Goal: Task Accomplishment & Management: Manage account settings

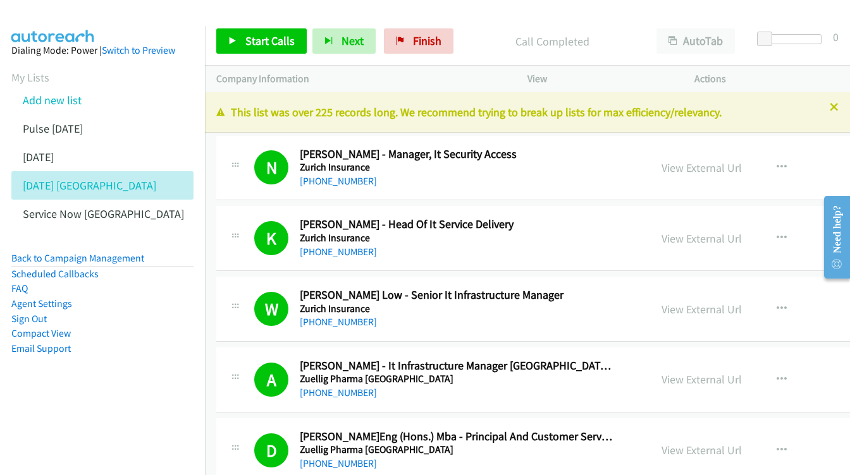
scroll to position [11899, 1]
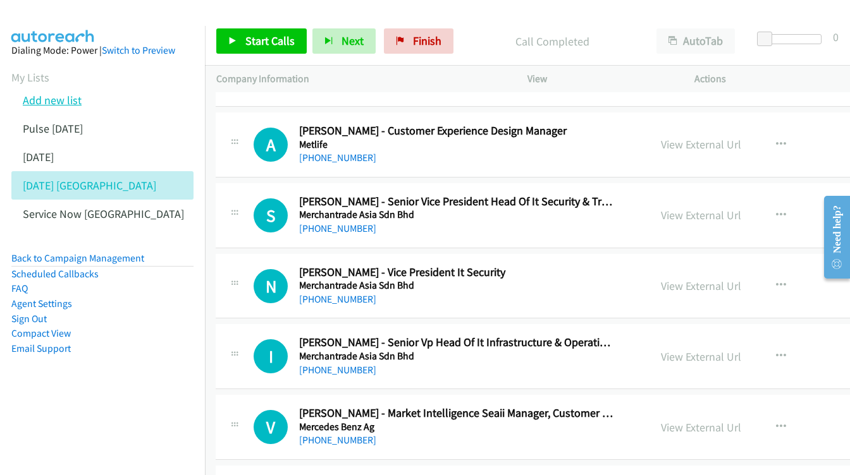
click at [73, 97] on link "Add new list" at bounding box center [52, 100] width 59 height 15
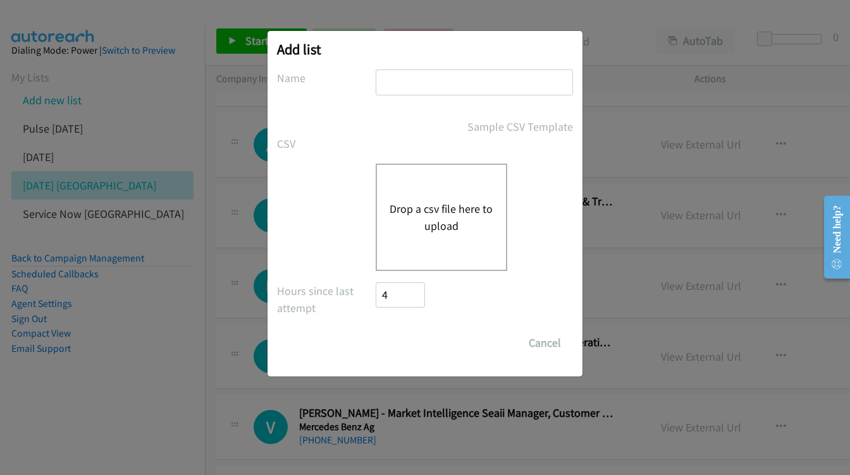
click at [463, 87] on input "text" at bounding box center [474, 83] width 197 height 26
type input "NUTANIX"
click at [478, 190] on div "Drop a csv file here to upload" at bounding box center [442, 217] width 132 height 107
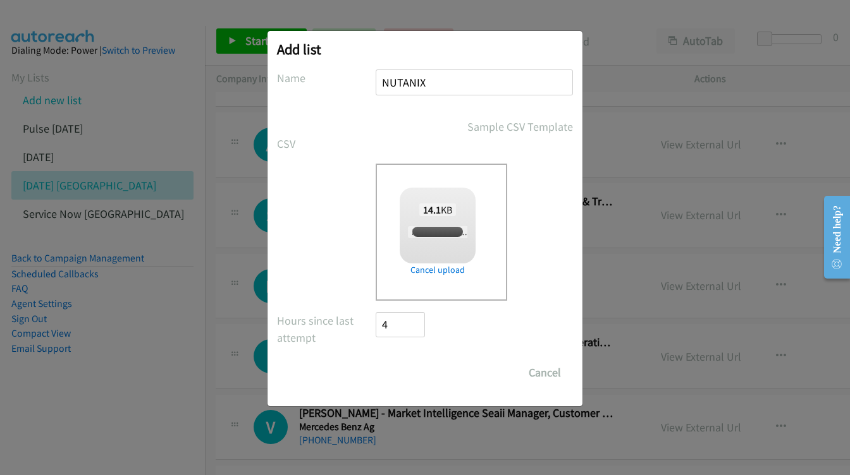
checkbox input "true"
click at [426, 374] on input "Save List" at bounding box center [409, 372] width 66 height 25
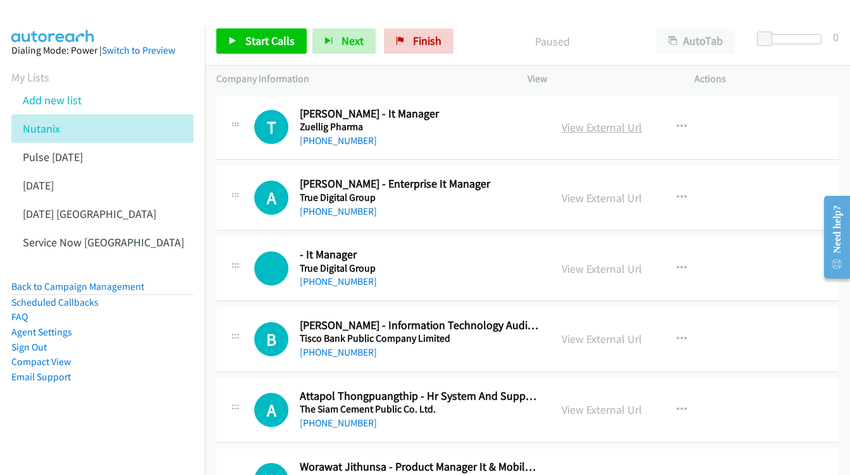
click at [613, 125] on link "View External Url" at bounding box center [601, 127] width 80 height 15
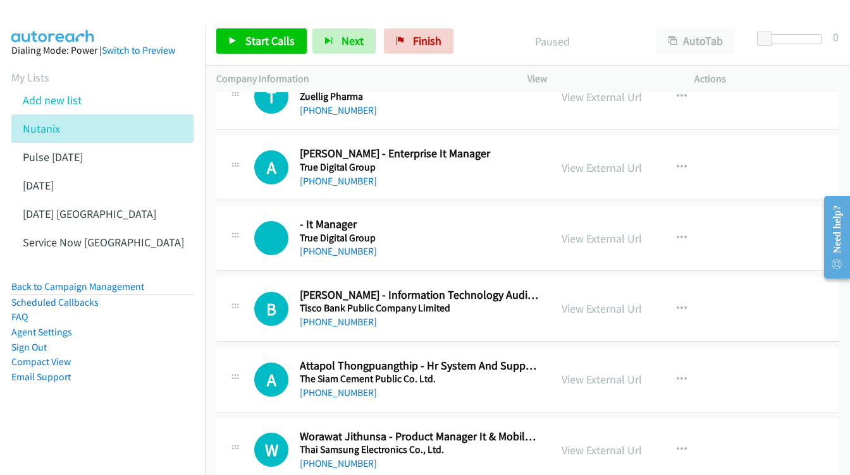
scroll to position [47, 0]
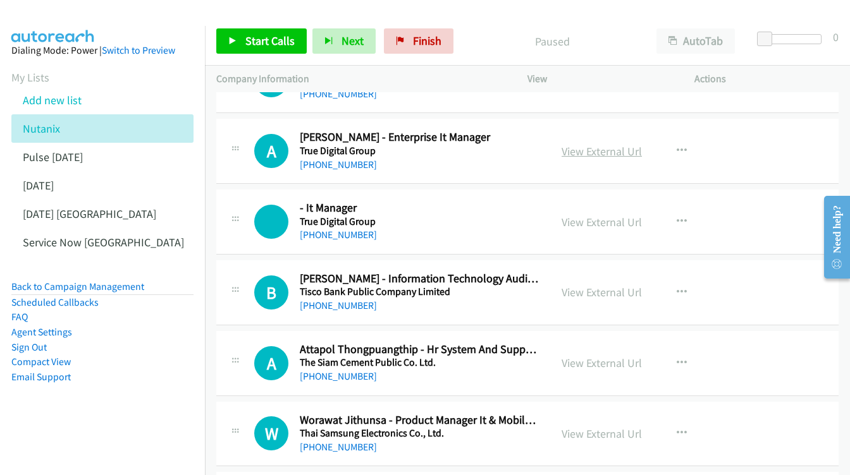
click at [598, 152] on link "View External Url" at bounding box center [601, 151] width 80 height 15
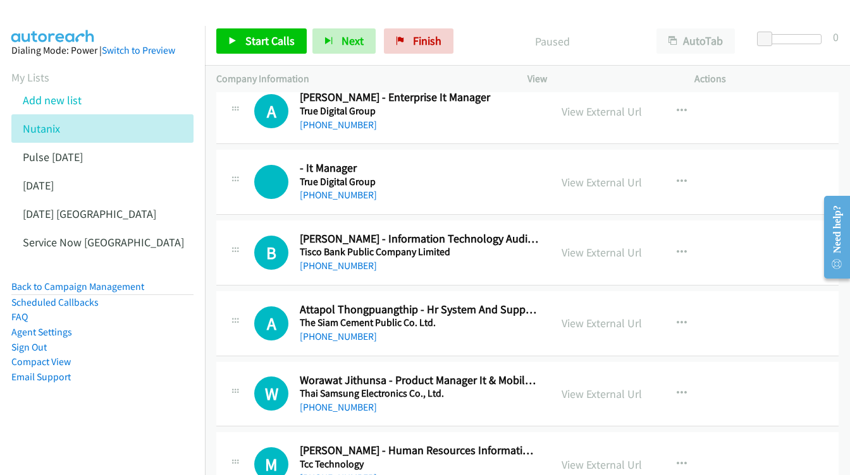
scroll to position [105, 0]
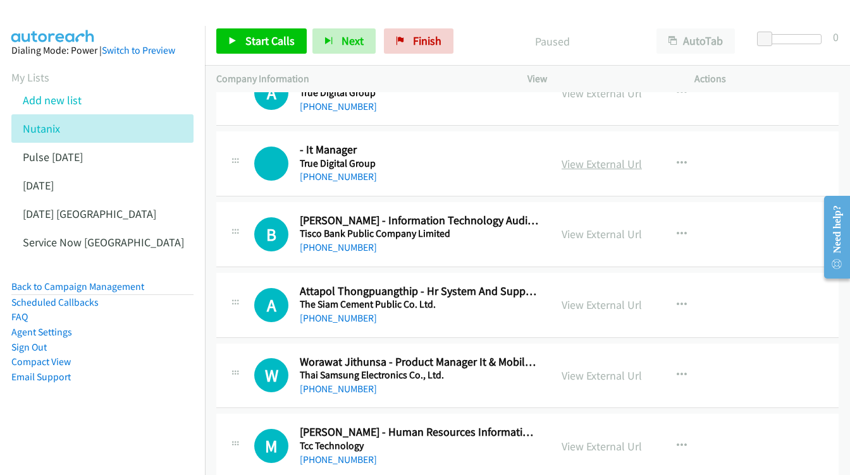
click at [599, 157] on link "View External Url" at bounding box center [601, 164] width 80 height 15
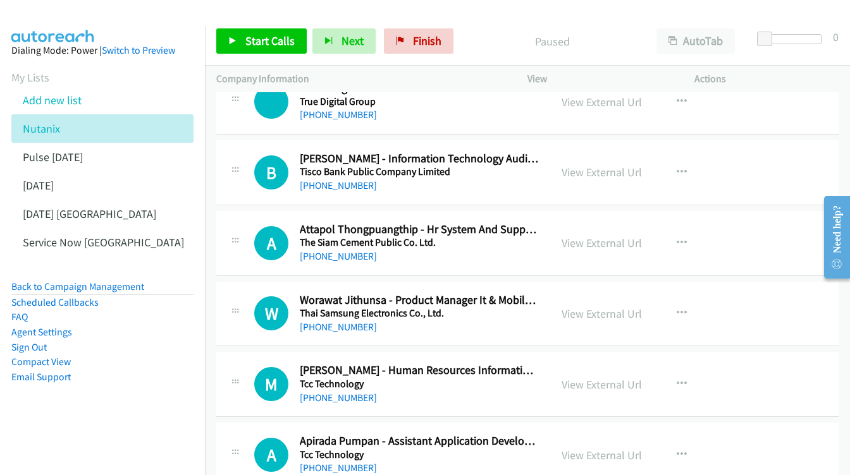
scroll to position [168, 0]
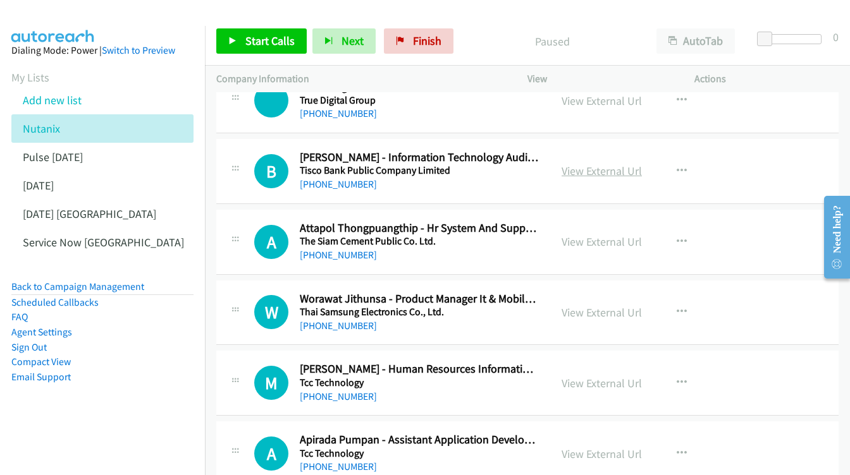
click at [604, 165] on link "View External Url" at bounding box center [601, 171] width 80 height 15
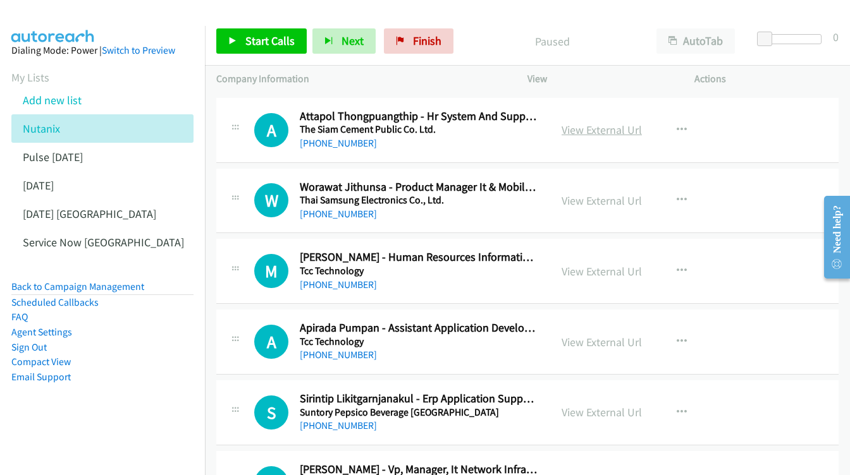
click at [589, 131] on div "View External Url" at bounding box center [601, 129] width 80 height 17
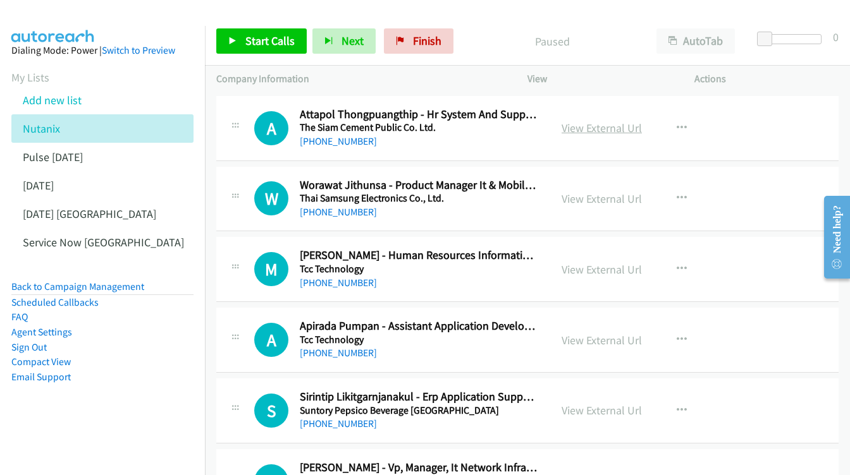
scroll to position [283, 0]
click at [578, 111] on div "View External Url View External Url Schedule/Manage Callback Start Calls Here R…" at bounding box center [639, 128] width 178 height 42
click at [585, 120] on link "View External Url" at bounding box center [601, 127] width 80 height 15
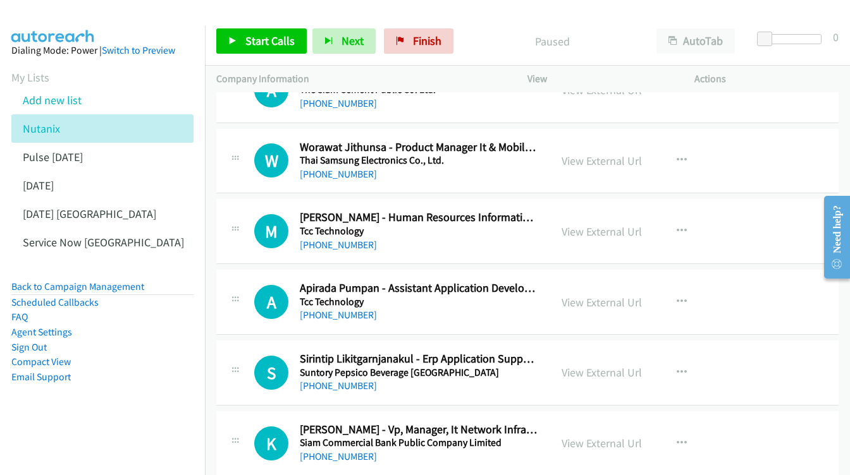
scroll to position [328, 0]
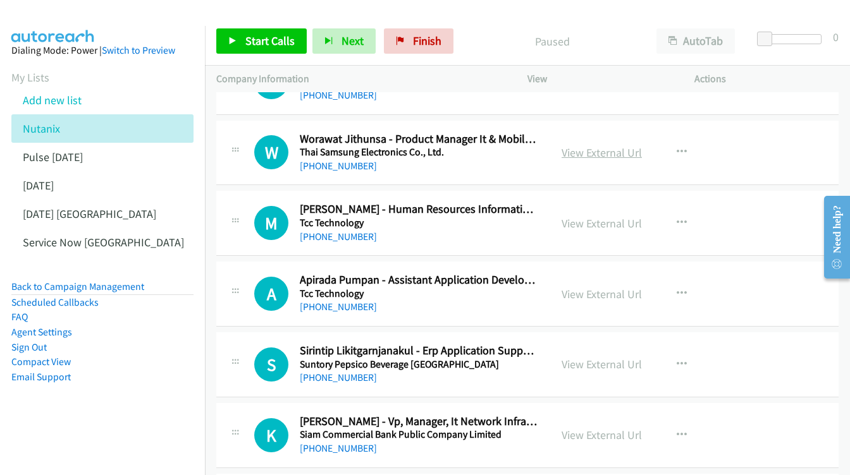
click at [587, 148] on link "View External Url" at bounding box center [601, 152] width 80 height 15
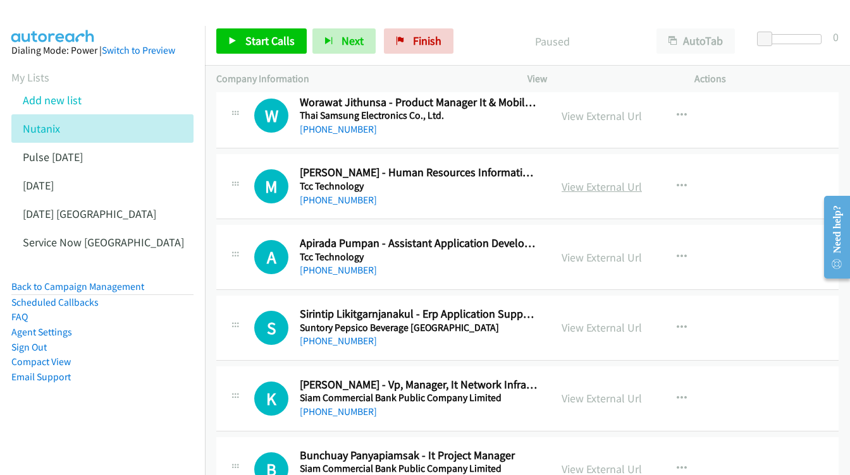
scroll to position [380, 0]
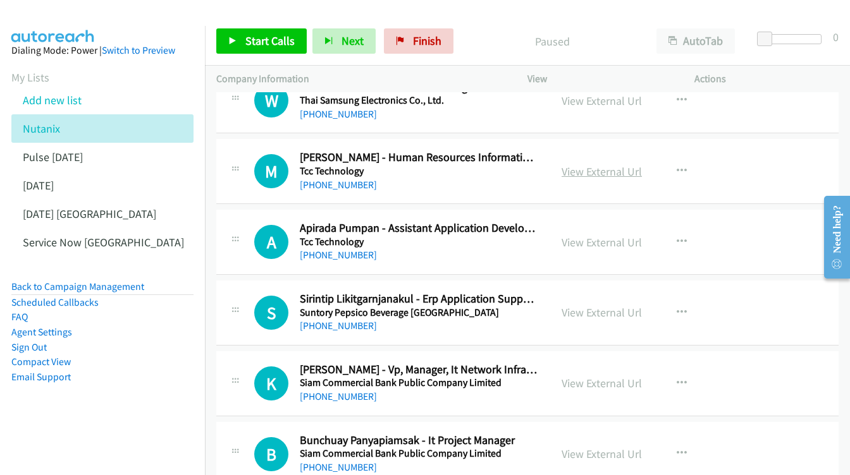
click at [597, 169] on link "View External Url" at bounding box center [601, 171] width 80 height 15
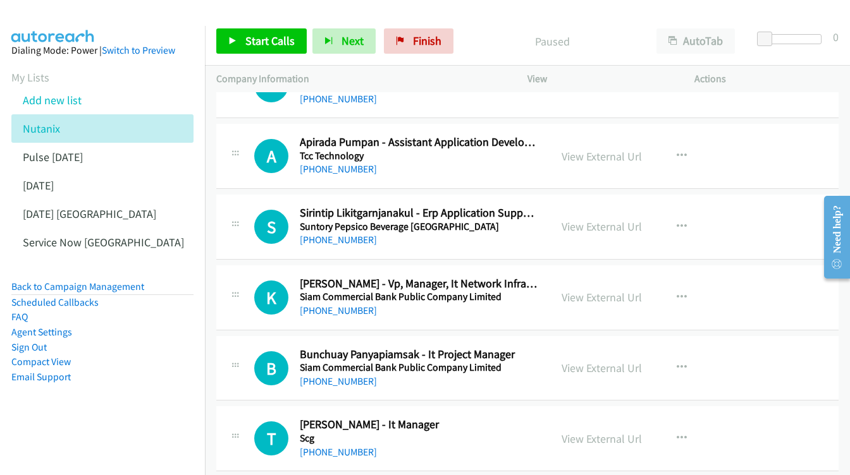
scroll to position [467, 0]
click at [580, 135] on div "View External Url View External Url Schedule/Manage Callback Start Calls Here R…" at bounding box center [639, 156] width 178 height 42
click at [586, 149] on link "View External Url" at bounding box center [601, 156] width 80 height 15
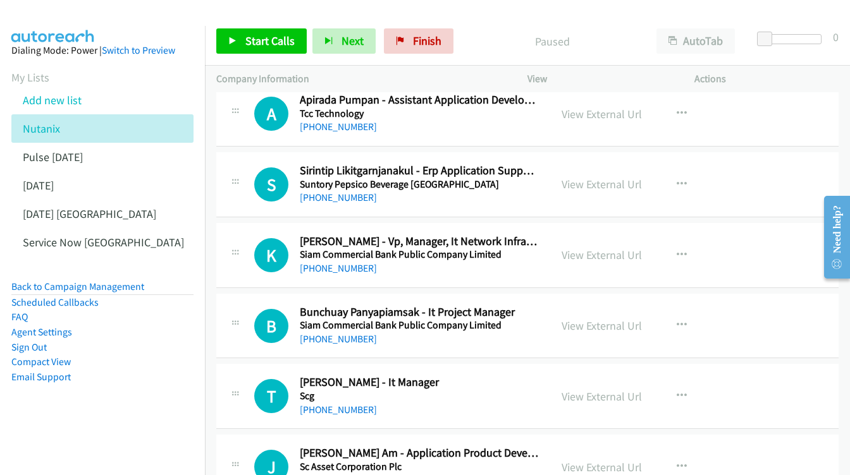
scroll to position [526, 0]
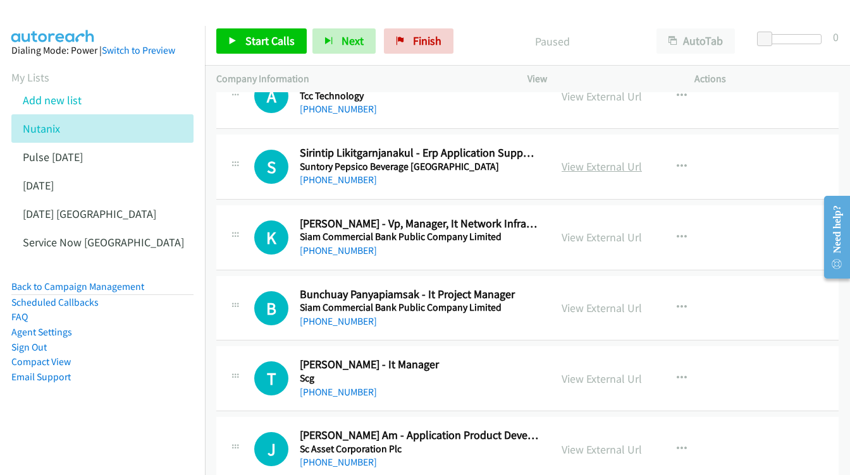
click at [591, 159] on link "View External Url" at bounding box center [601, 166] width 80 height 15
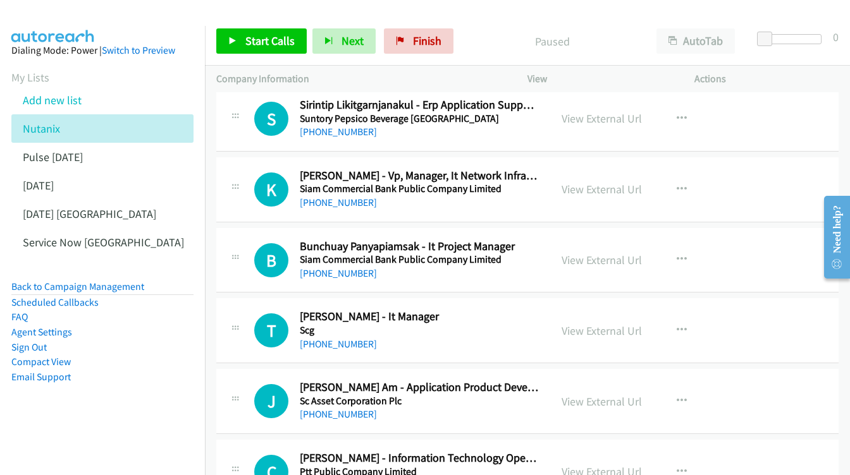
scroll to position [583, 0]
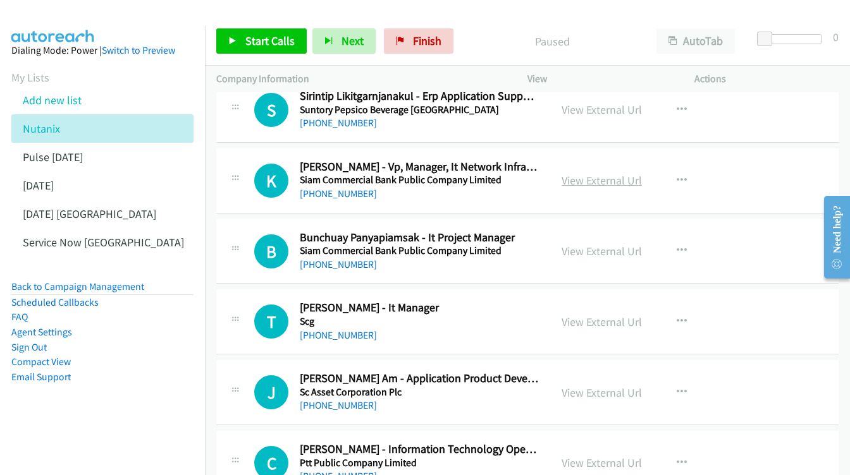
click at [584, 173] on link "View External Url" at bounding box center [601, 180] width 80 height 15
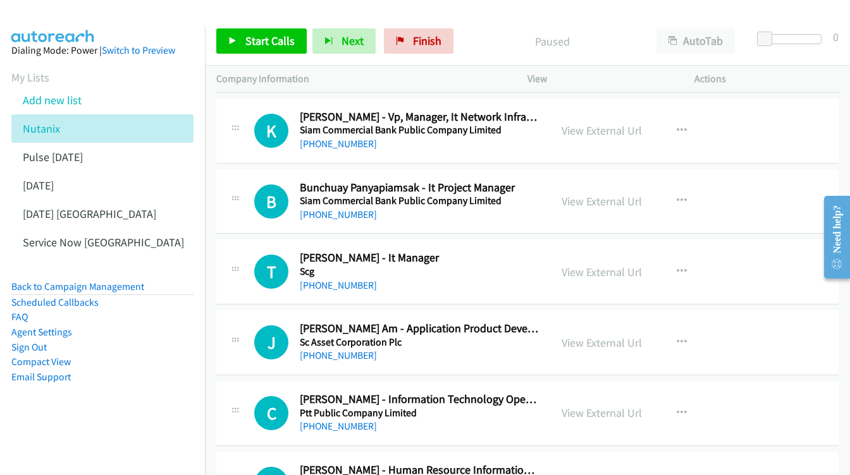
scroll to position [646, 0]
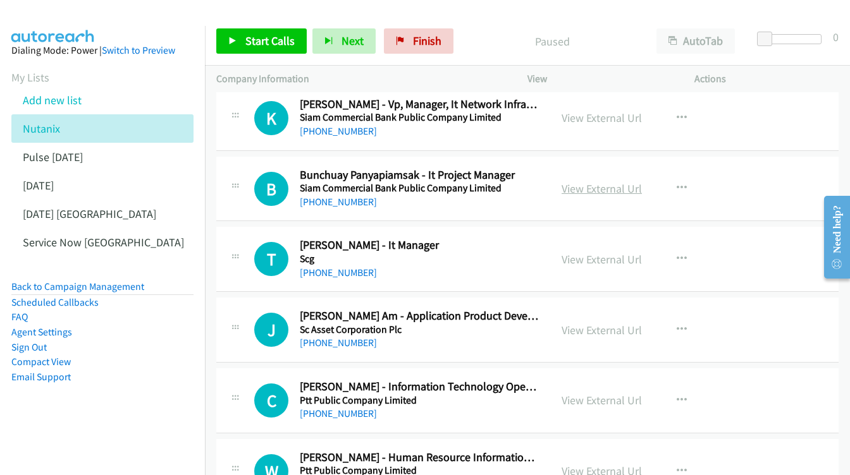
click at [582, 181] on link "View External Url" at bounding box center [601, 188] width 80 height 15
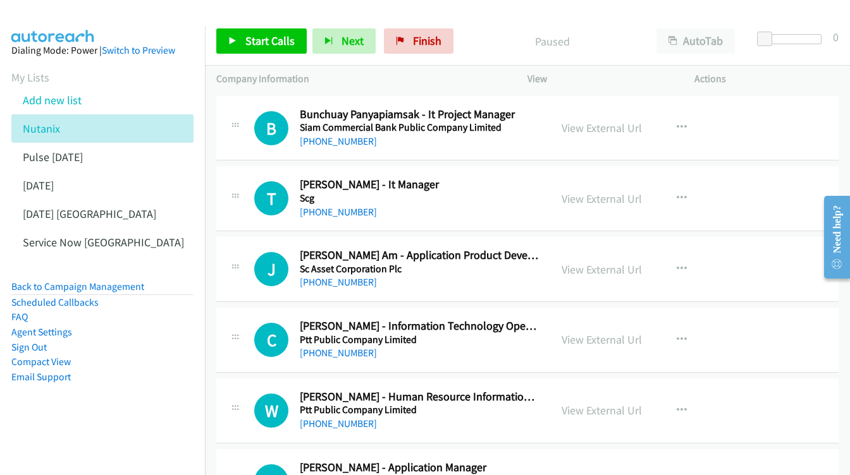
scroll to position [707, 0]
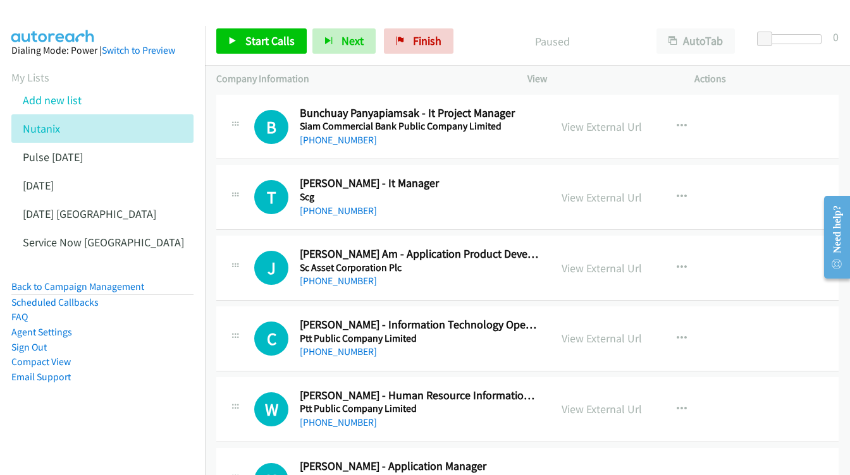
click at [611, 176] on div "View External Url View External Url Schedule/Manage Callback Start Calls Here R…" at bounding box center [639, 197] width 178 height 42
click at [609, 190] on link "View External Url" at bounding box center [601, 197] width 80 height 15
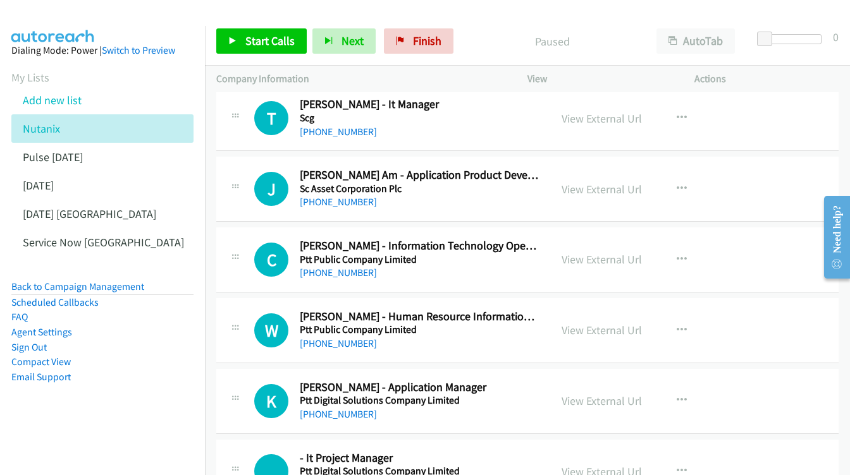
scroll to position [788, 0]
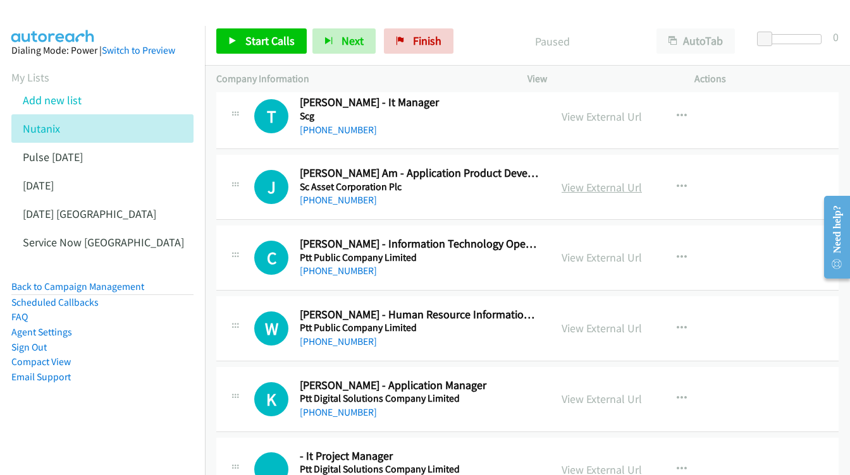
click at [621, 180] on link "View External Url" at bounding box center [601, 187] width 80 height 15
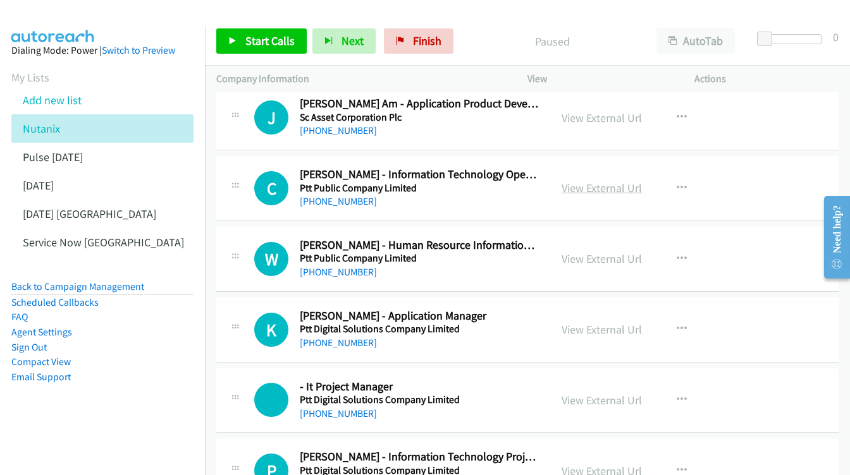
scroll to position [862, 0]
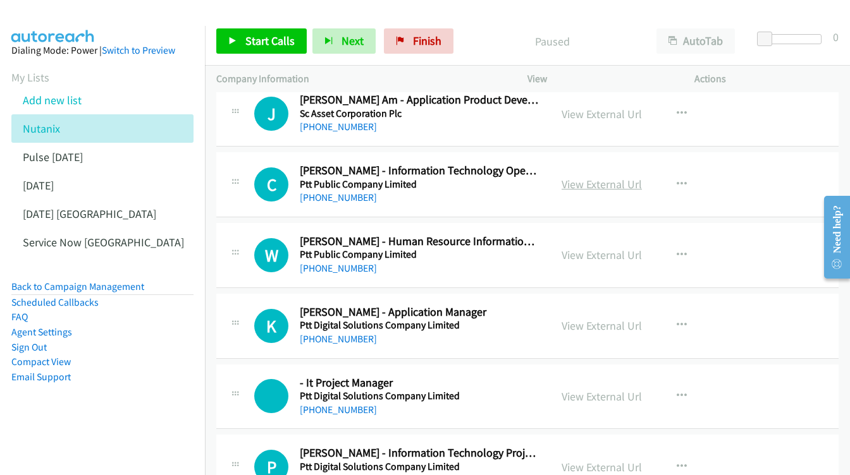
click at [605, 177] on link "View External Url" at bounding box center [601, 184] width 80 height 15
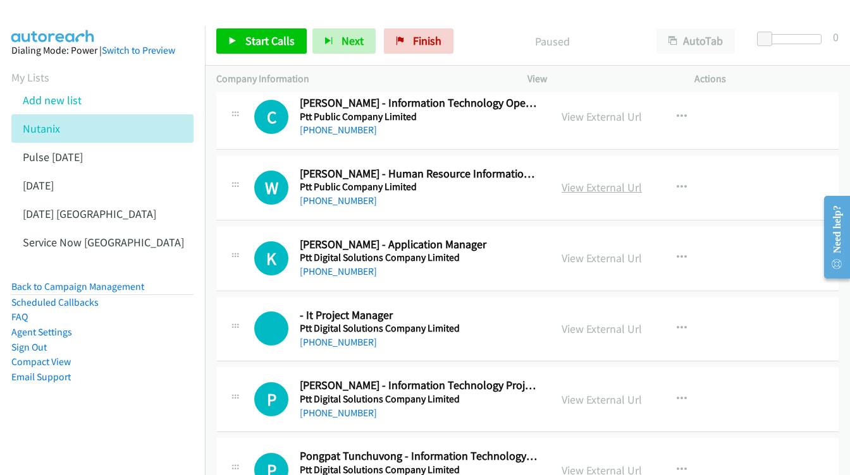
scroll to position [930, 0]
click at [610, 180] on link "View External Url" at bounding box center [601, 187] width 80 height 15
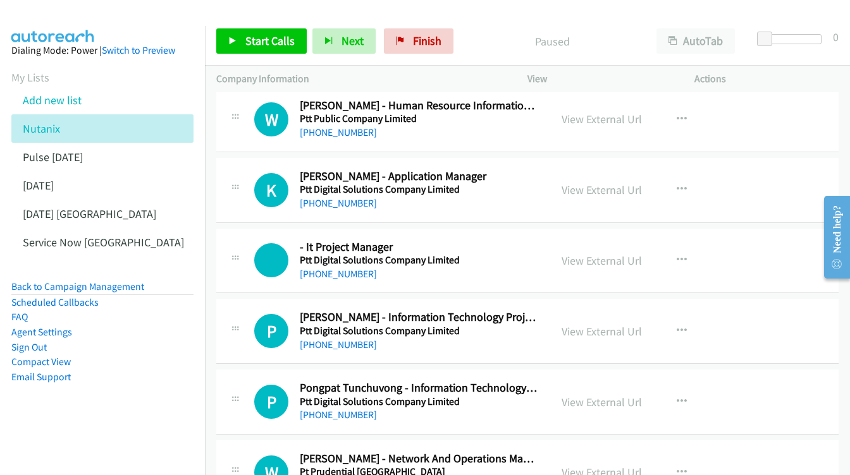
scroll to position [999, 0]
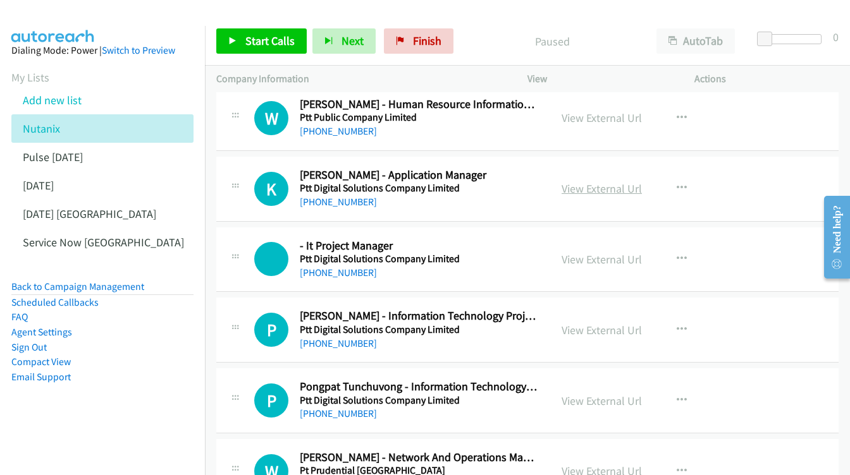
click at [583, 181] on link "View External Url" at bounding box center [601, 188] width 80 height 15
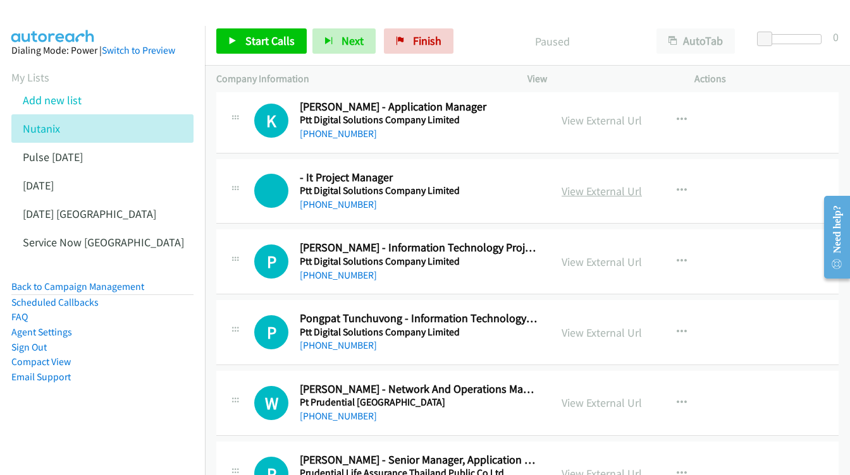
scroll to position [1068, 0]
click at [617, 182] on div "View External Url" at bounding box center [601, 190] width 80 height 17
click at [613, 183] on link "View External Url" at bounding box center [601, 190] width 80 height 15
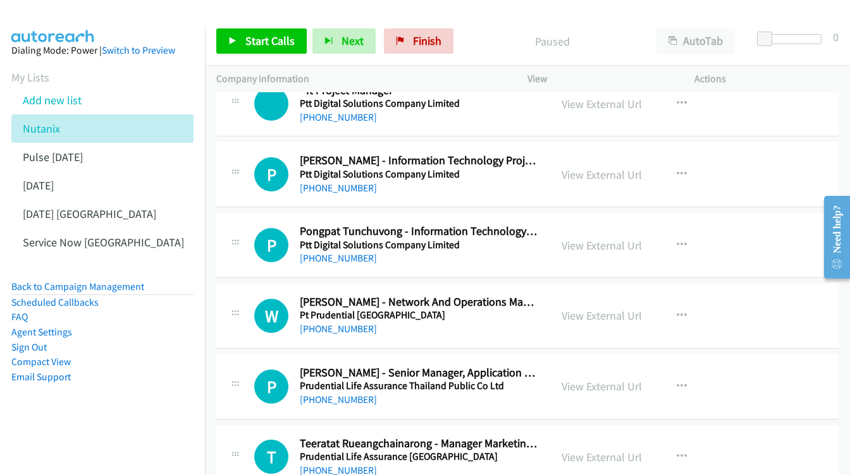
scroll to position [1157, 0]
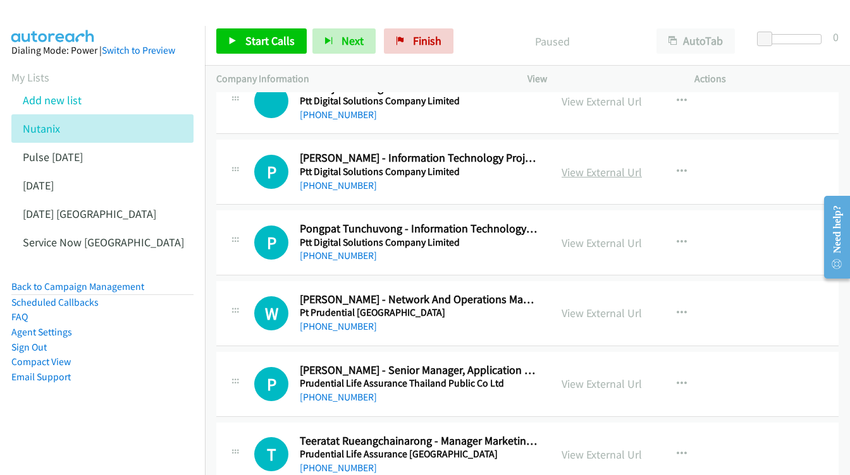
click at [594, 165] on link "View External Url" at bounding box center [601, 172] width 80 height 15
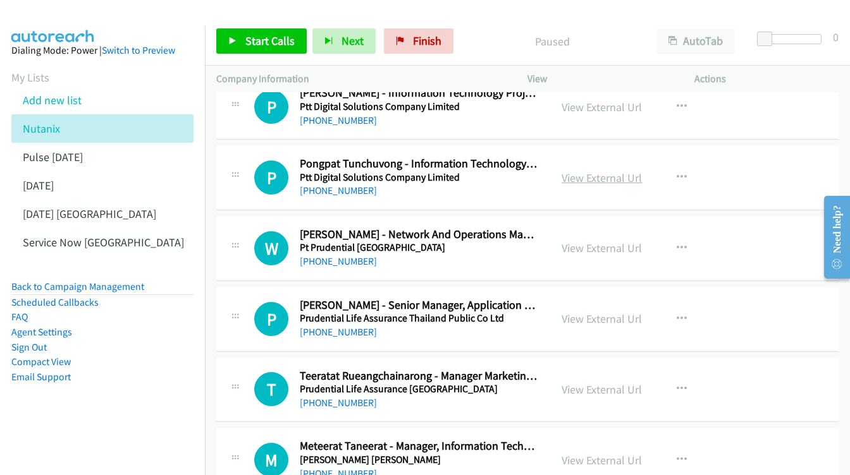
scroll to position [1223, 0]
click at [592, 170] on link "View External Url" at bounding box center [601, 177] width 80 height 15
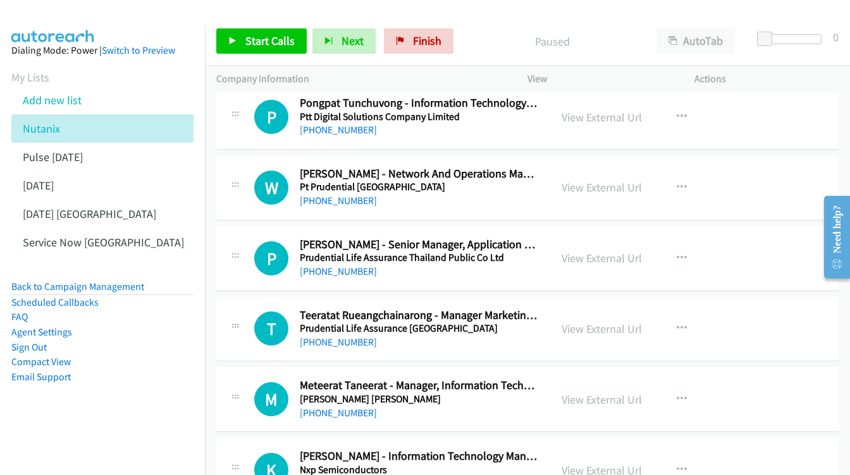
scroll to position [1284, 0]
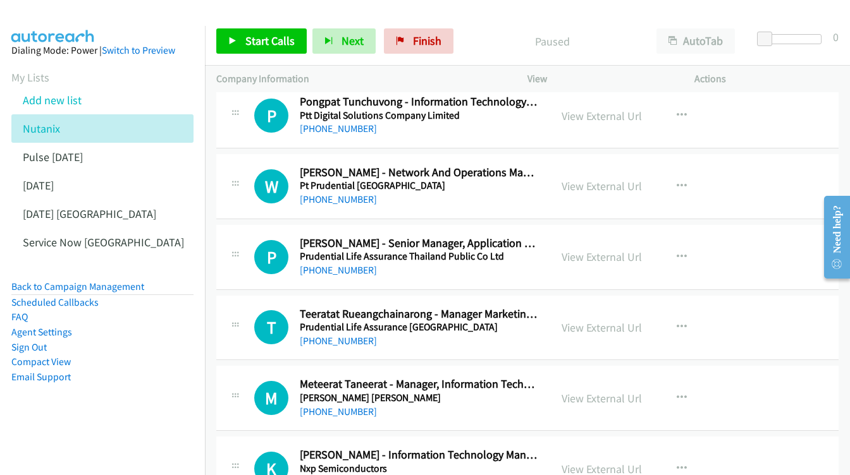
click at [599, 166] on div "View External Url View External Url Schedule/Manage Callback Start Calls Here R…" at bounding box center [639, 187] width 178 height 42
click at [583, 179] on link "View External Url" at bounding box center [601, 186] width 80 height 15
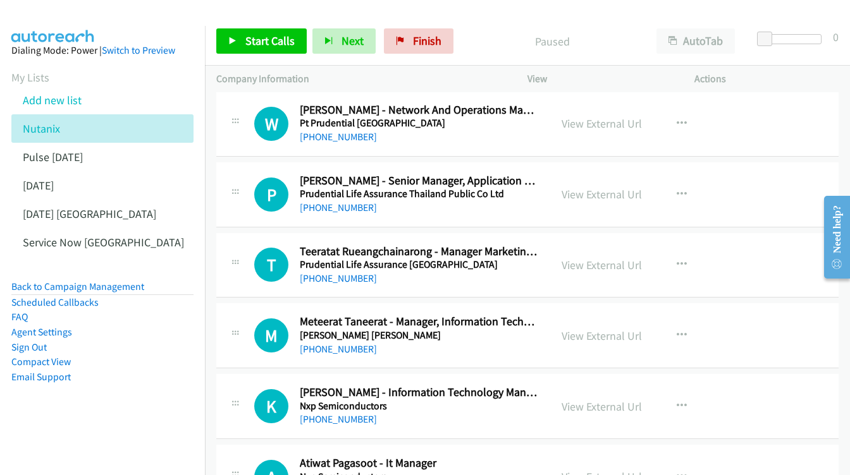
scroll to position [1347, 0]
click at [607, 173] on div "View External Url View External Url Schedule/Manage Callback Start Calls Here R…" at bounding box center [639, 194] width 178 height 42
click at [601, 187] on link "View External Url" at bounding box center [601, 194] width 80 height 15
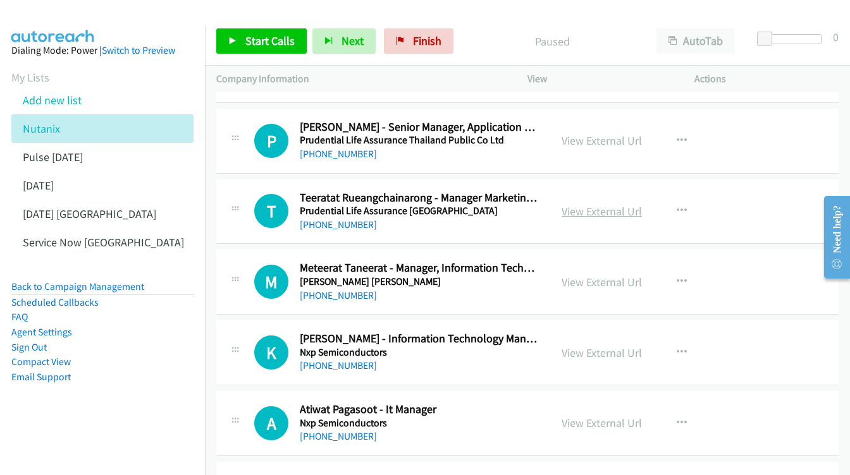
scroll to position [1422, 0]
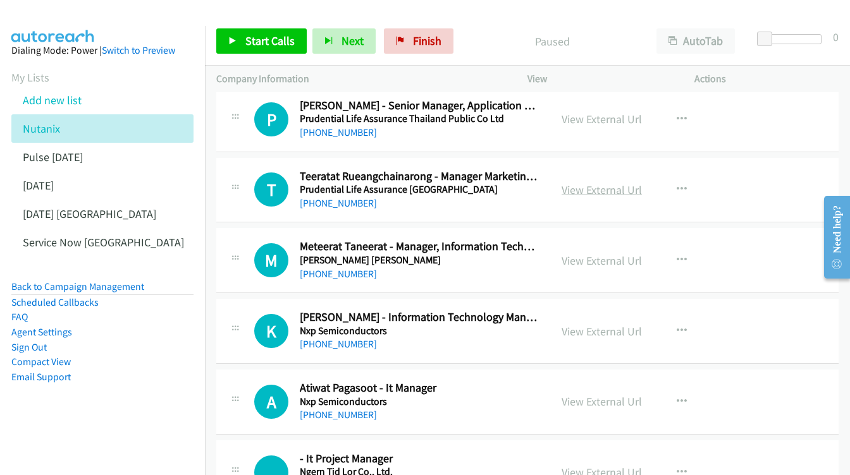
click at [593, 183] on link "View External Url" at bounding box center [601, 190] width 80 height 15
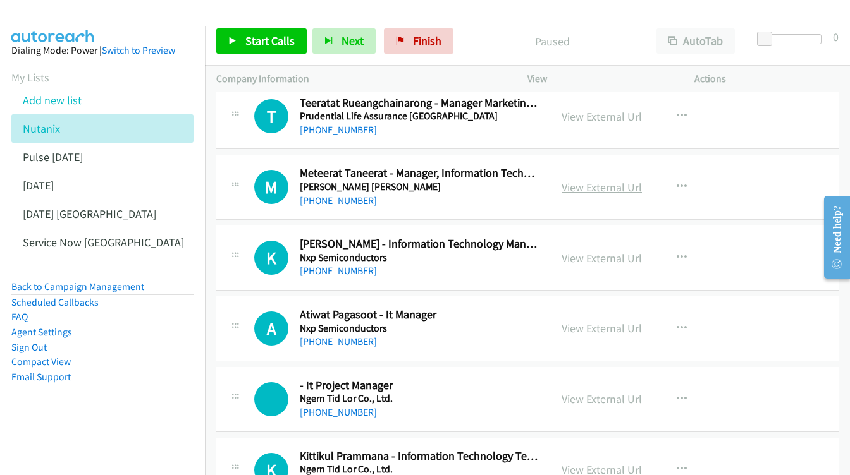
scroll to position [1496, 0]
click at [580, 180] on link "View External Url" at bounding box center [601, 187] width 80 height 15
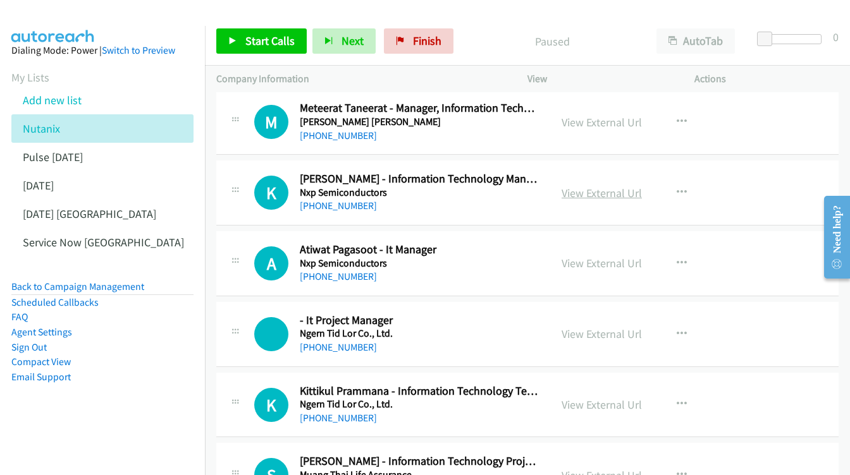
scroll to position [1561, 0]
click at [588, 185] on link "View External Url" at bounding box center [601, 192] width 80 height 15
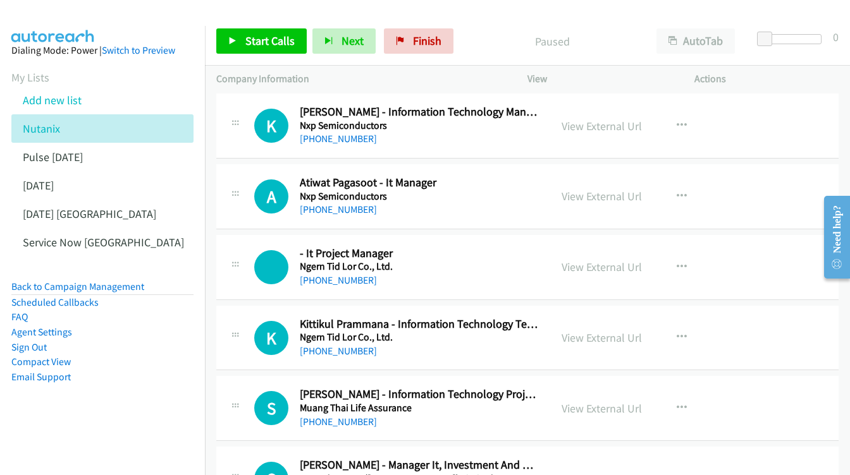
scroll to position [1628, 0]
click at [581, 176] on div "View External Url View External Url Schedule/Manage Callback Start Calls Here R…" at bounding box center [639, 196] width 178 height 42
click at [583, 188] on link "View External Url" at bounding box center [601, 195] width 80 height 15
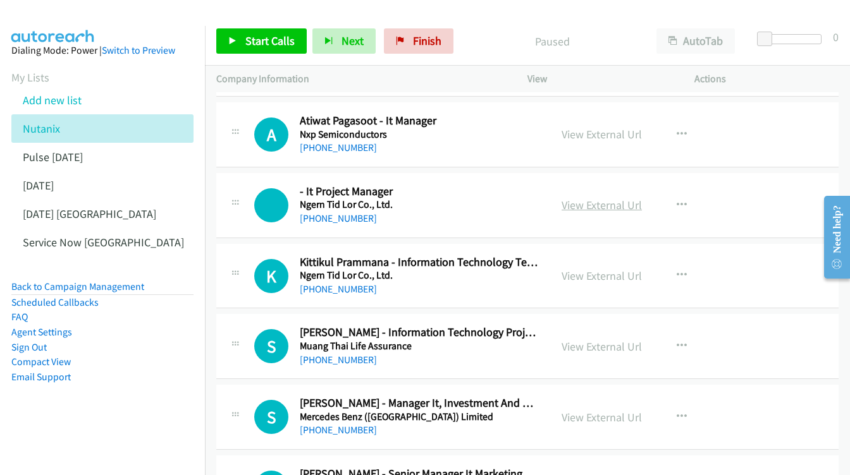
scroll to position [1702, 0]
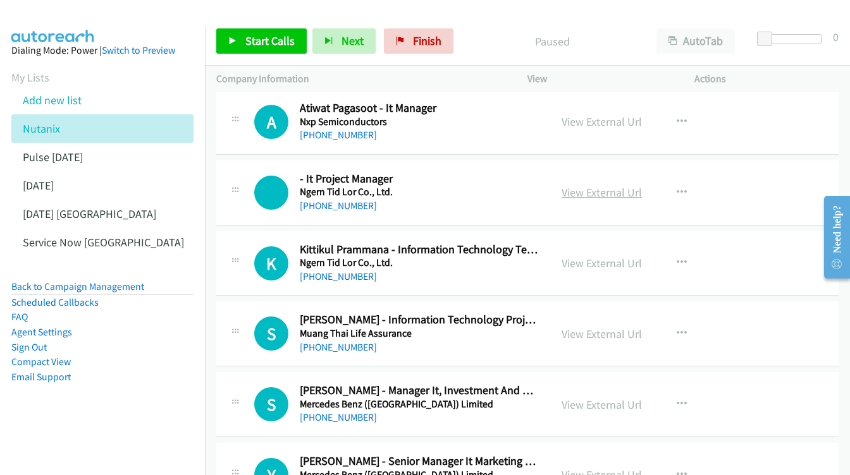
click at [590, 185] on link "View External Url" at bounding box center [601, 192] width 80 height 15
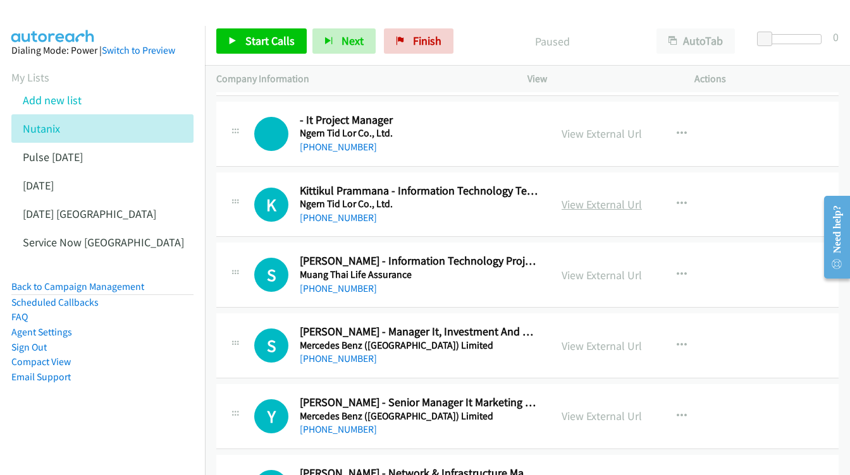
scroll to position [1779, 0]
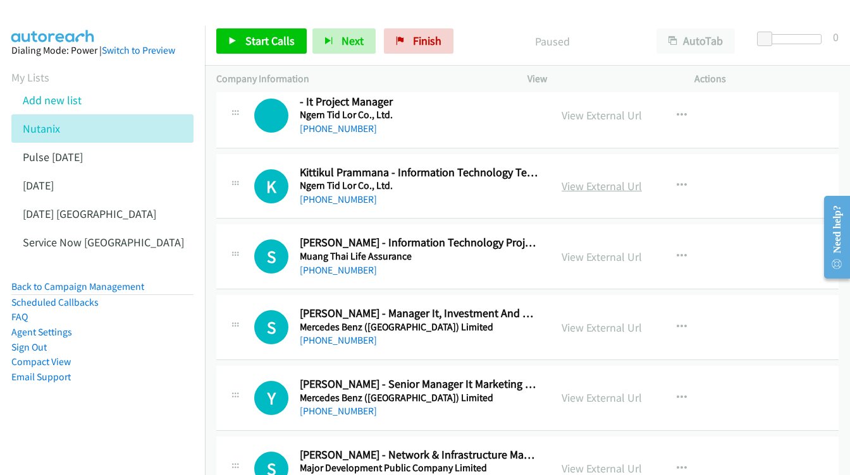
click at [622, 179] on link "View External Url" at bounding box center [601, 186] width 80 height 15
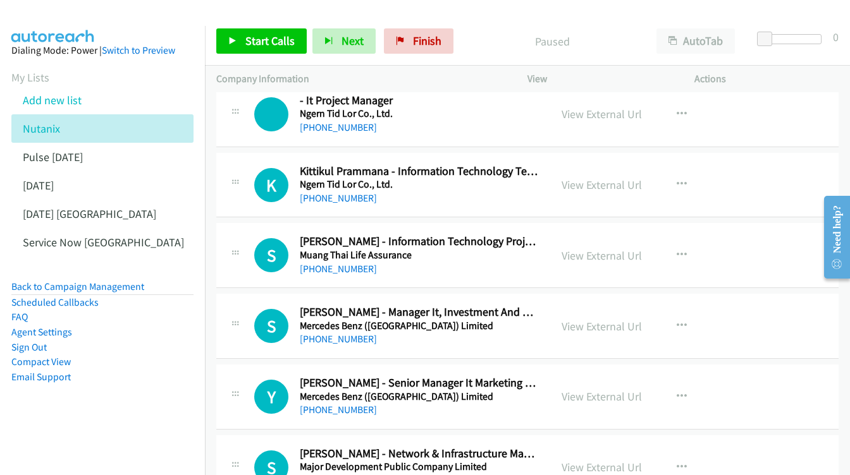
scroll to position [1799, 0]
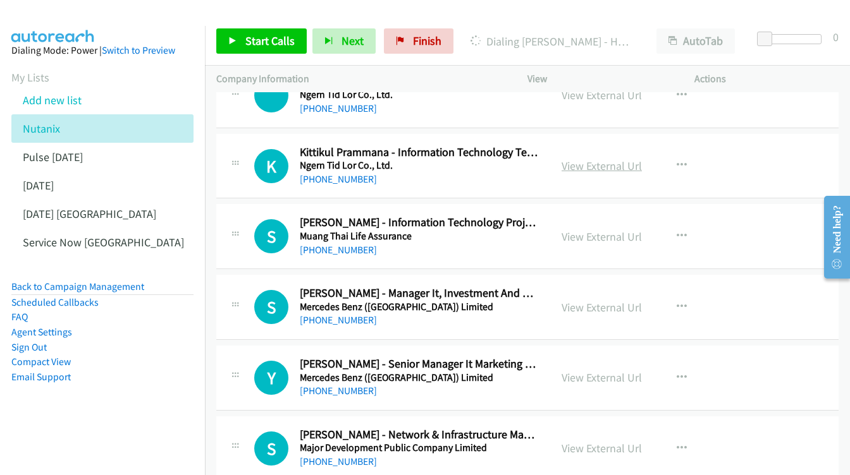
click at [603, 159] on link "View External Url" at bounding box center [601, 166] width 80 height 15
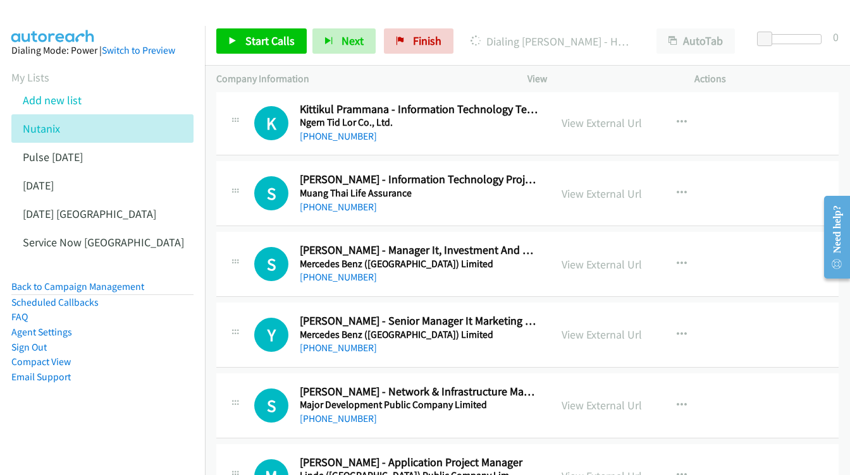
scroll to position [1861, 0]
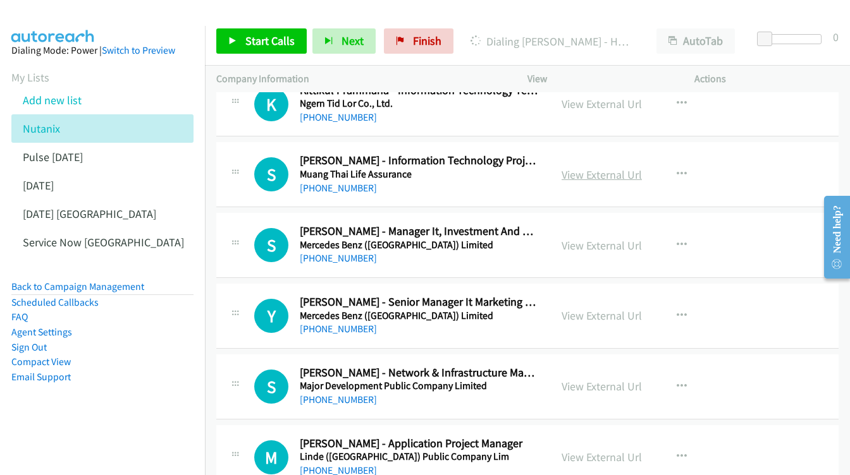
click at [578, 168] on link "View External Url" at bounding box center [601, 175] width 80 height 15
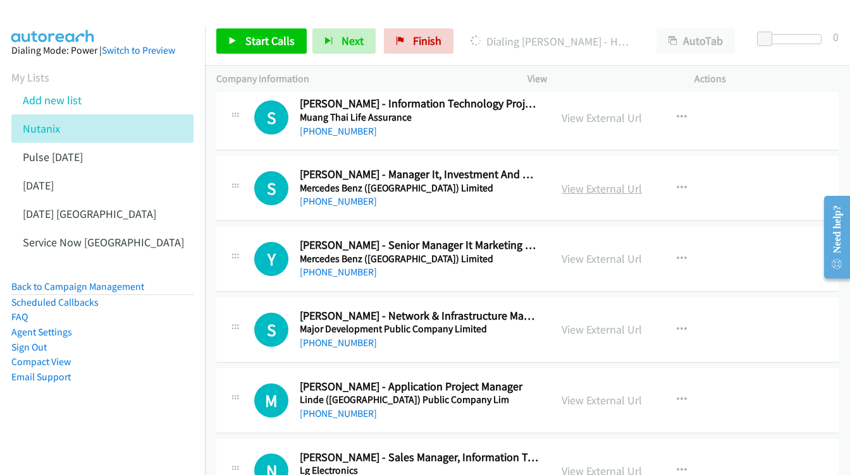
scroll to position [1920, 0]
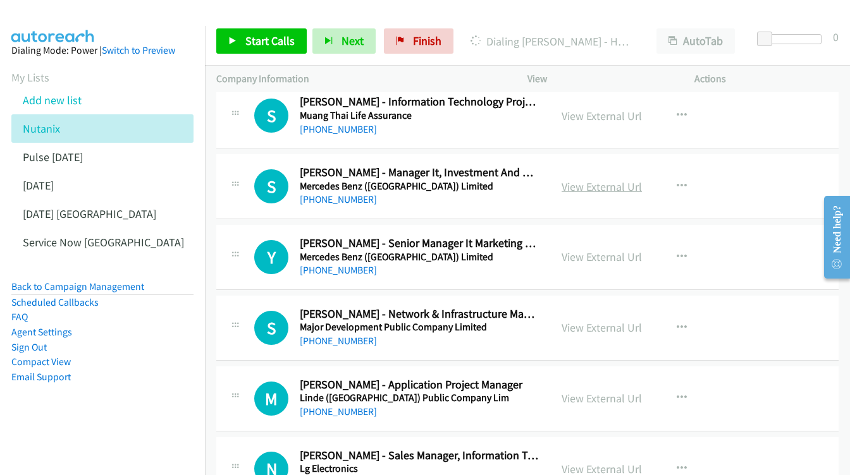
click at [588, 180] on link "View External Url" at bounding box center [601, 187] width 80 height 15
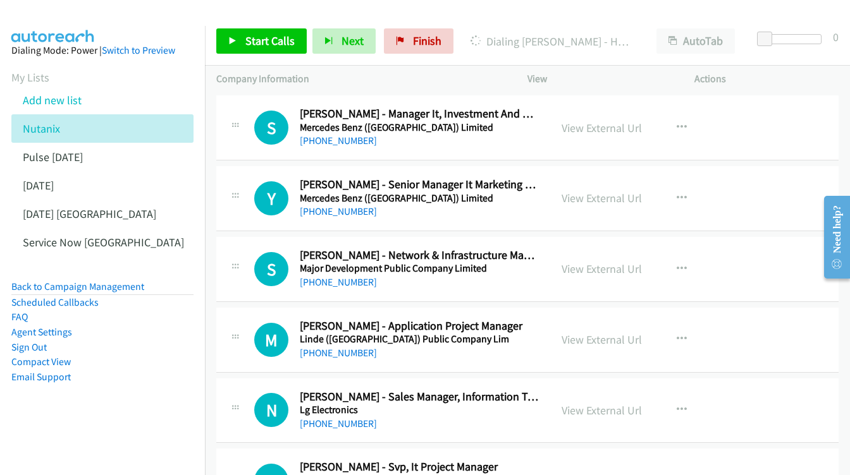
scroll to position [1980, 0]
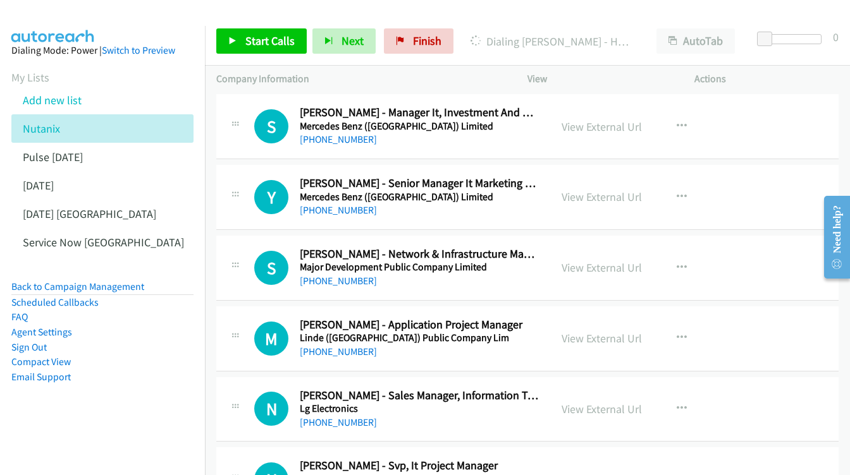
click at [599, 176] on div "View External Url View External Url Schedule/Manage Callback Start Calls Here R…" at bounding box center [639, 197] width 178 height 42
click at [587, 190] on link "View External Url" at bounding box center [601, 197] width 80 height 15
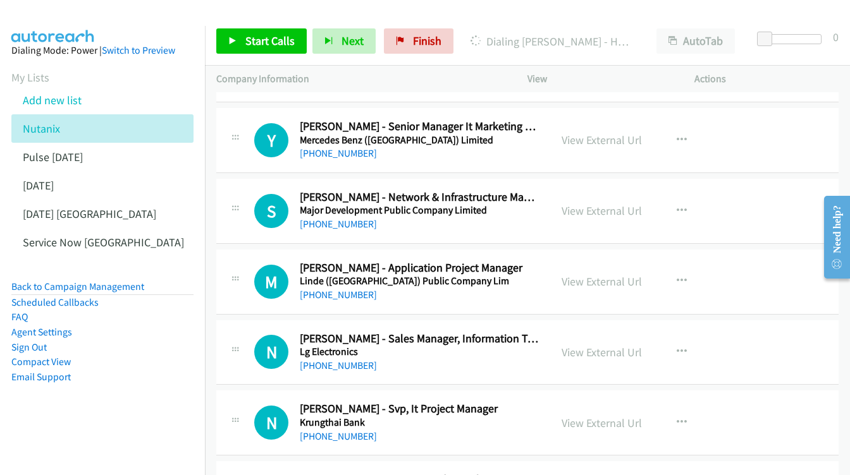
scroll to position [2046, 0]
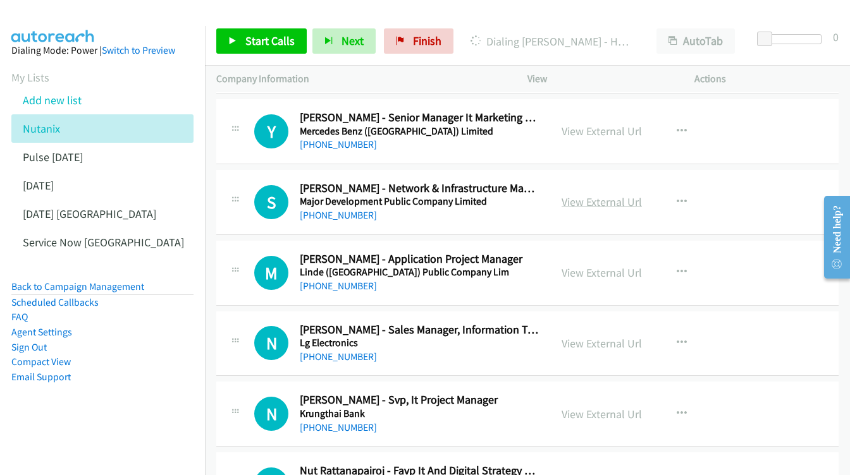
click at [594, 195] on link "View External Url" at bounding box center [601, 202] width 80 height 15
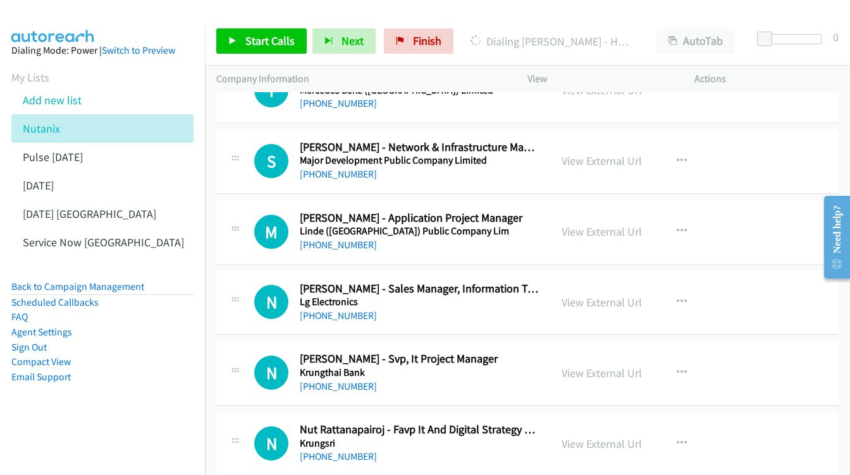
scroll to position [2120, 0]
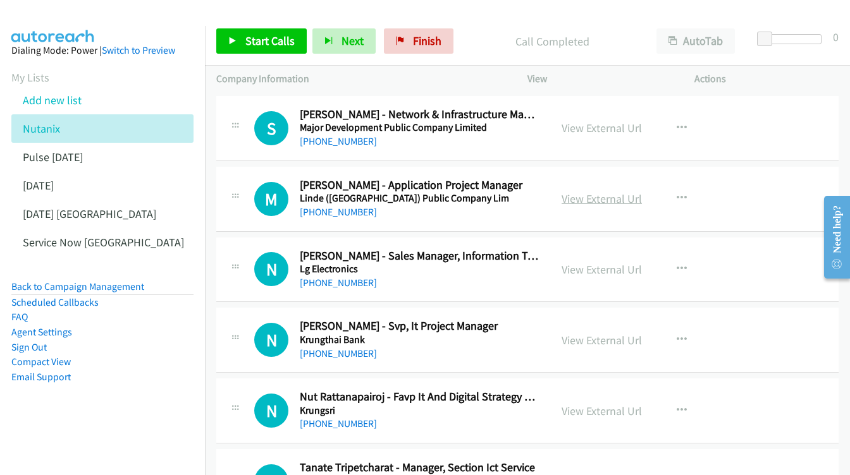
click at [572, 192] on link "View External Url" at bounding box center [601, 199] width 80 height 15
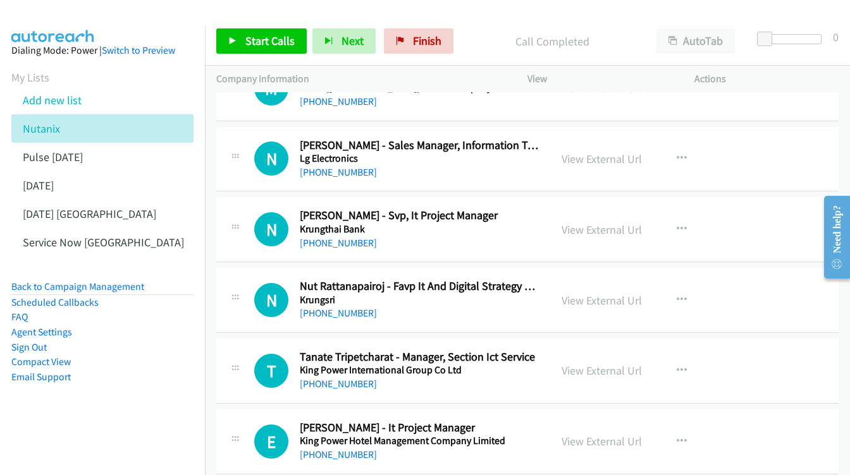
scroll to position [2264, 0]
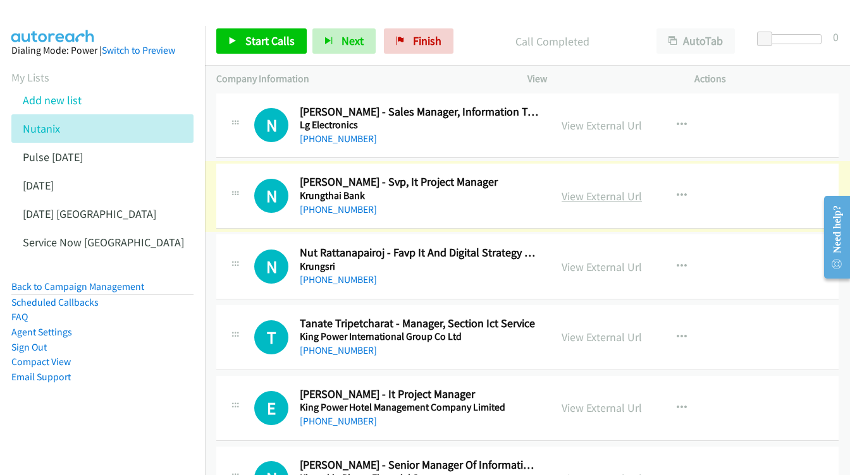
click at [594, 189] on link "View External Url" at bounding box center [601, 196] width 80 height 15
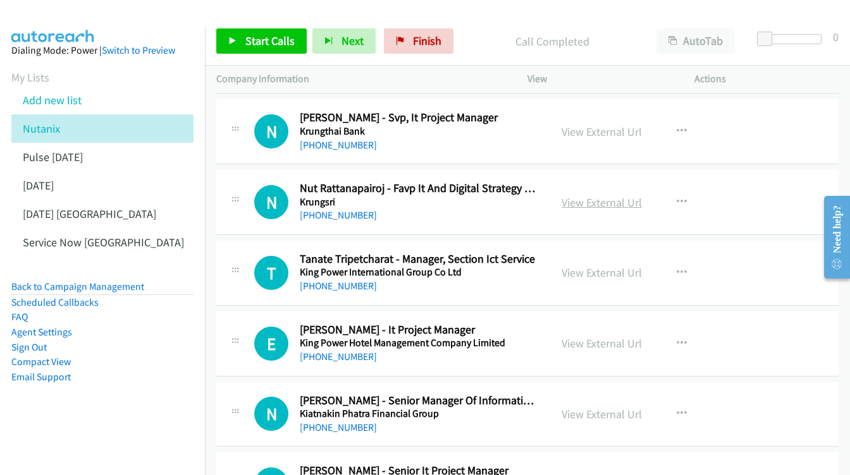
scroll to position [2329, 0]
click at [597, 195] on link "View External Url" at bounding box center [601, 202] width 80 height 15
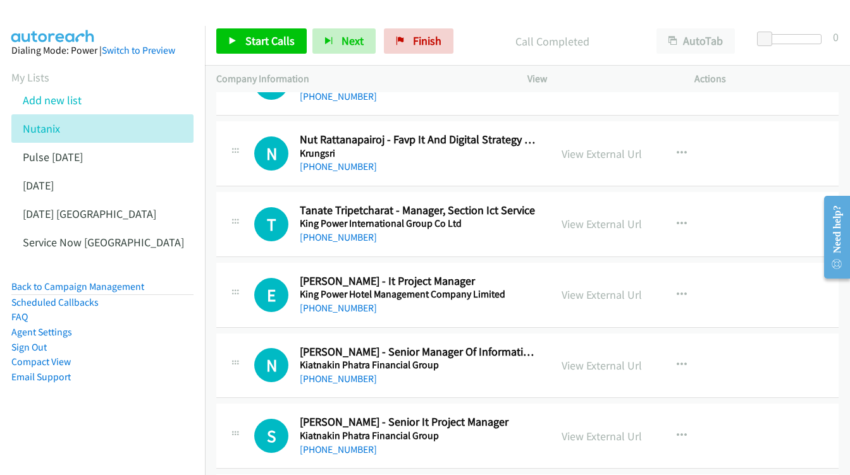
scroll to position [2391, 0]
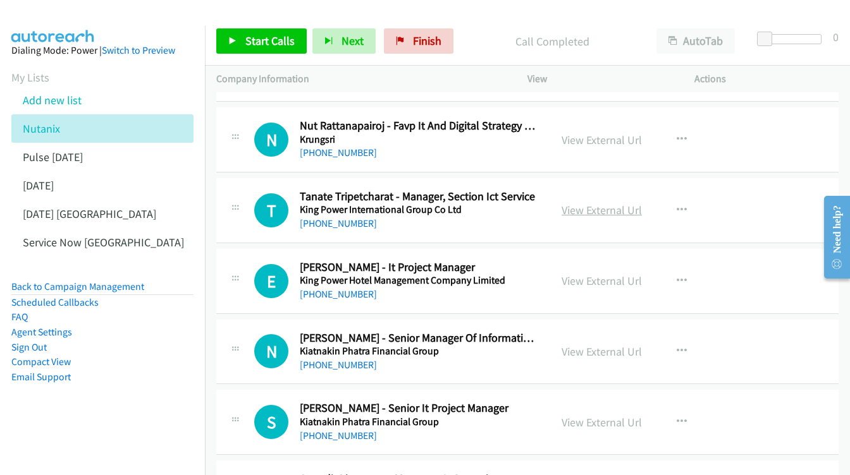
click at [601, 203] on link "View External Url" at bounding box center [601, 210] width 80 height 15
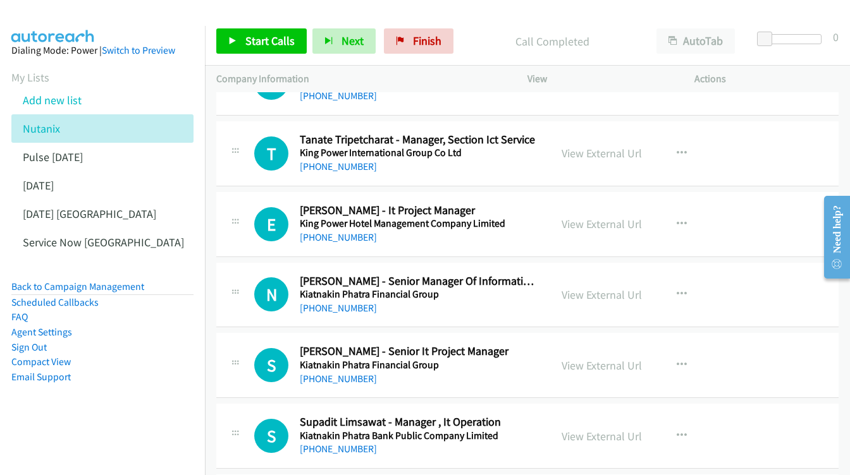
scroll to position [2454, 0]
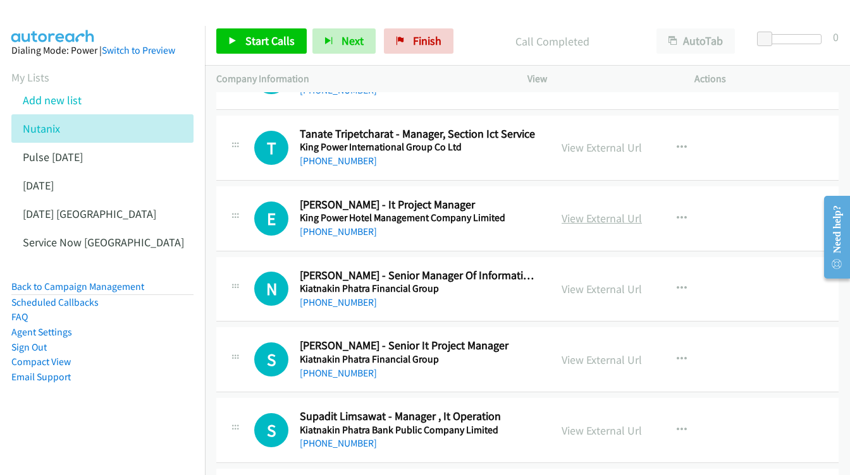
click at [562, 211] on link "View External Url" at bounding box center [601, 218] width 80 height 15
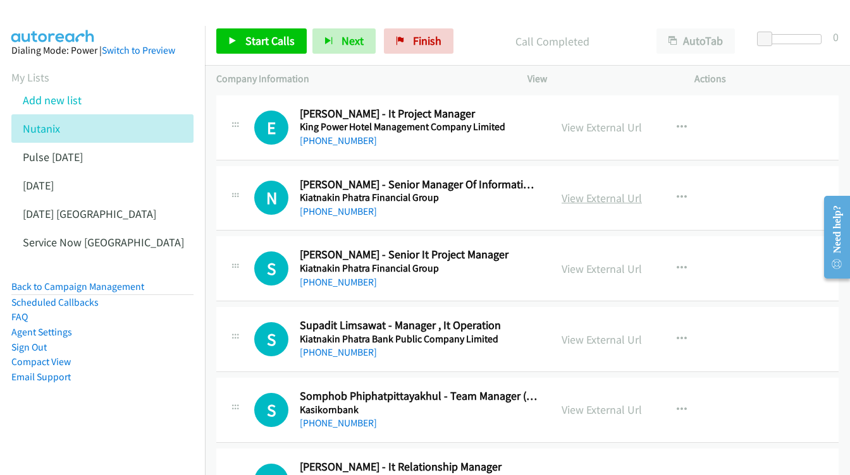
scroll to position [2550, 0]
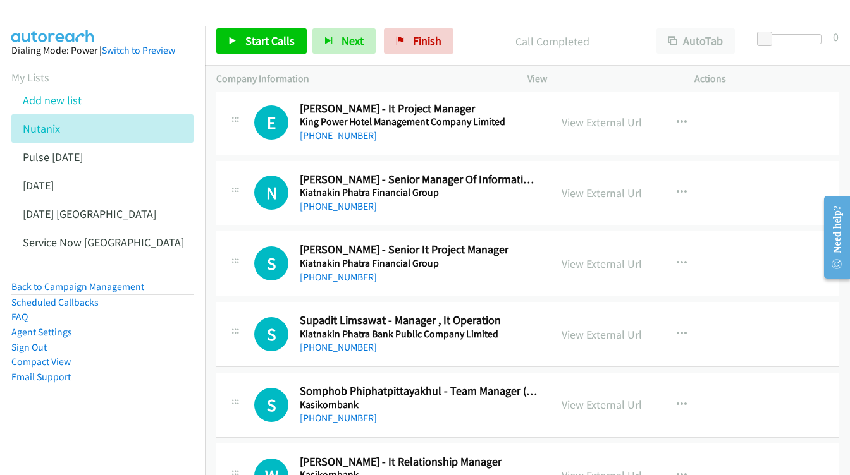
click at [591, 186] on link "View External Url" at bounding box center [601, 193] width 80 height 15
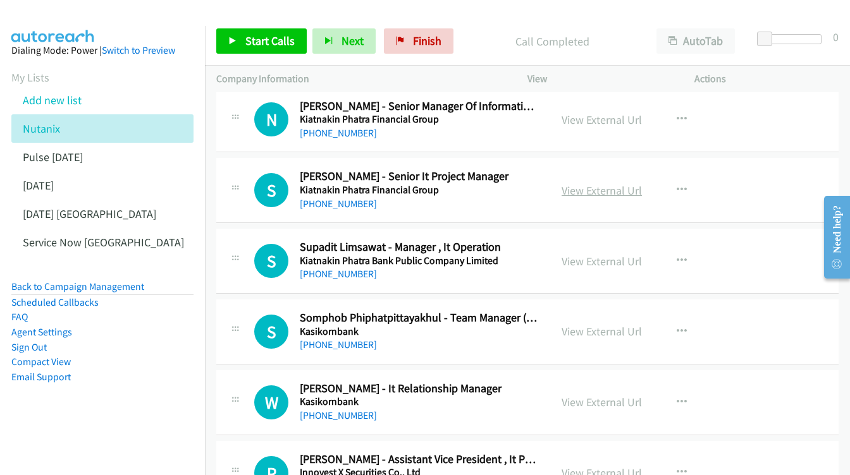
scroll to position [2624, 0]
click at [583, 183] on link "View External Url" at bounding box center [601, 190] width 80 height 15
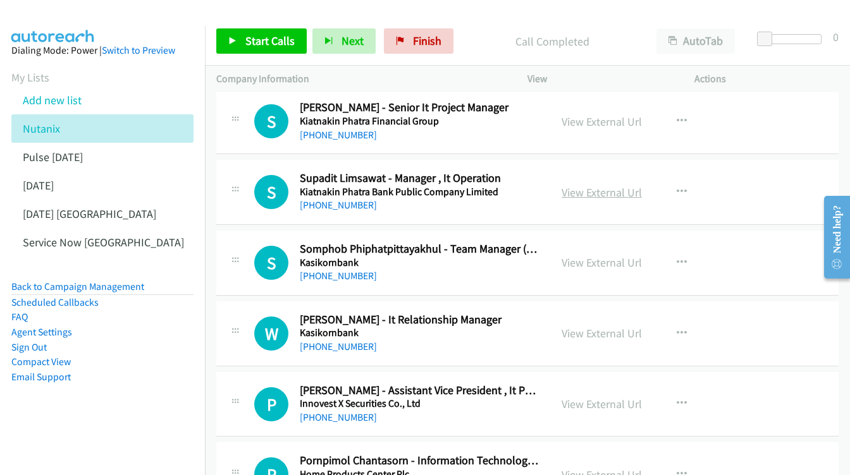
scroll to position [2693, 0]
click at [596, 185] on link "View External Url" at bounding box center [601, 192] width 80 height 15
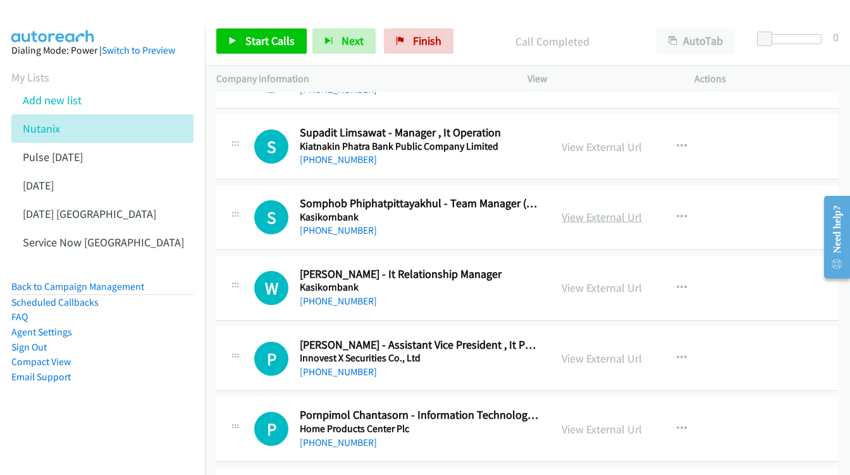
scroll to position [2739, 0]
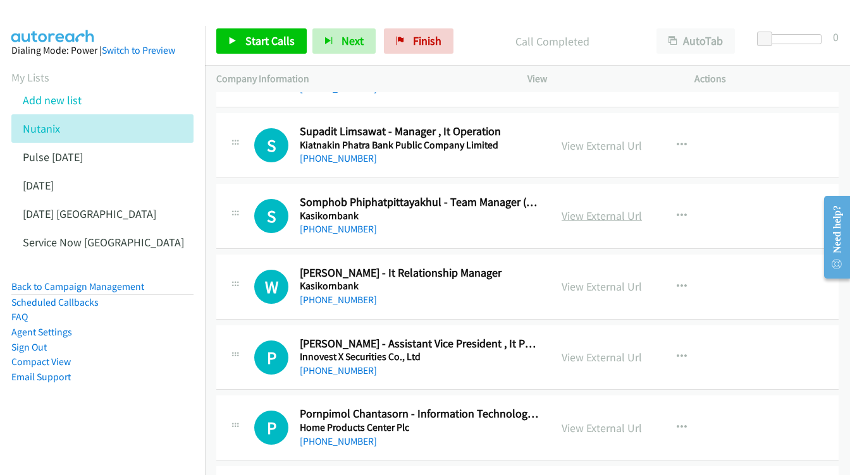
click at [611, 209] on link "View External Url" at bounding box center [601, 216] width 80 height 15
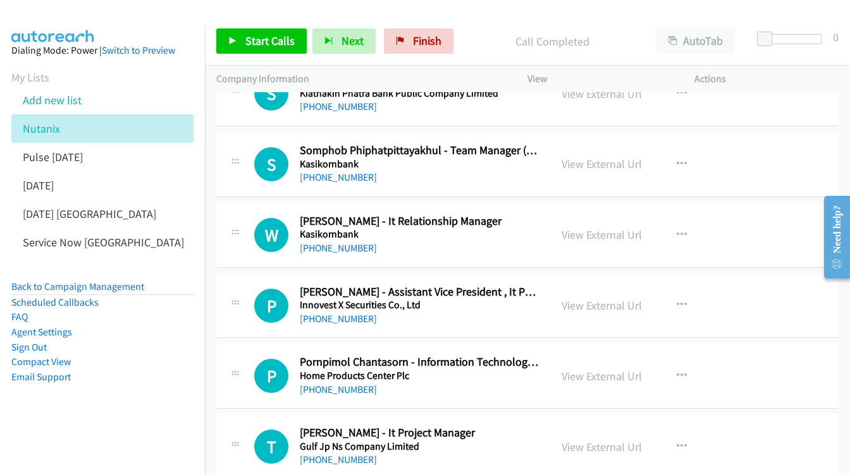
scroll to position [2810, 0]
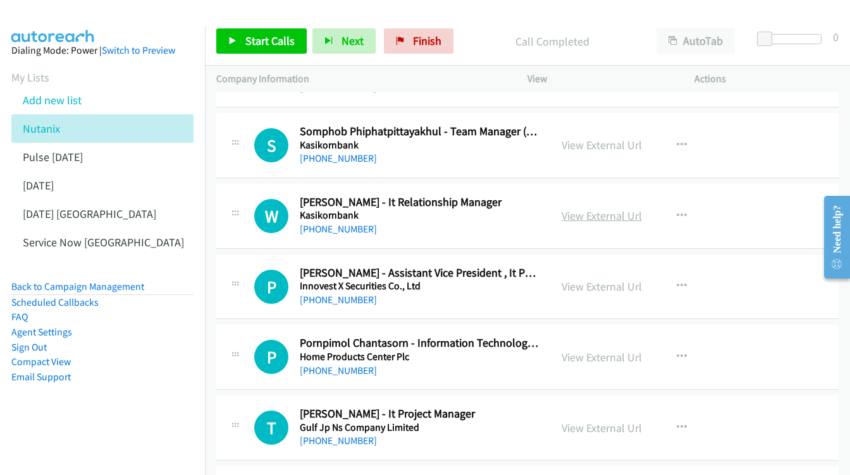
click at [591, 209] on link "View External Url" at bounding box center [601, 216] width 80 height 15
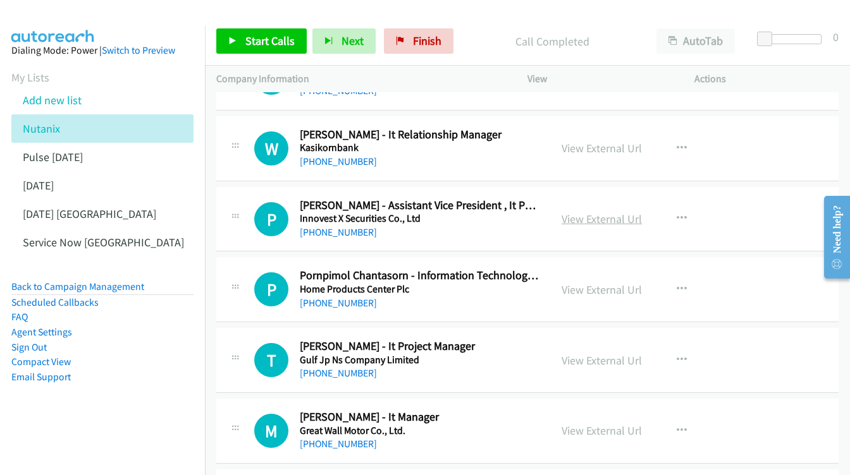
scroll to position [2879, 0]
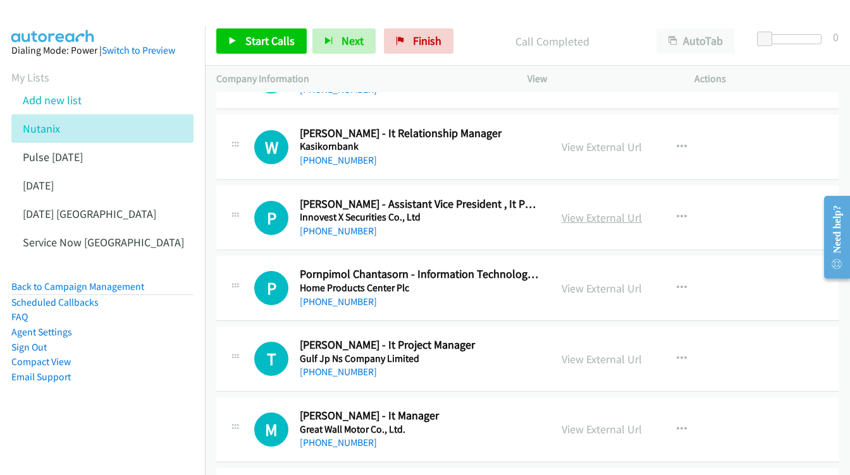
click at [570, 211] on link "View External Url" at bounding box center [601, 218] width 80 height 15
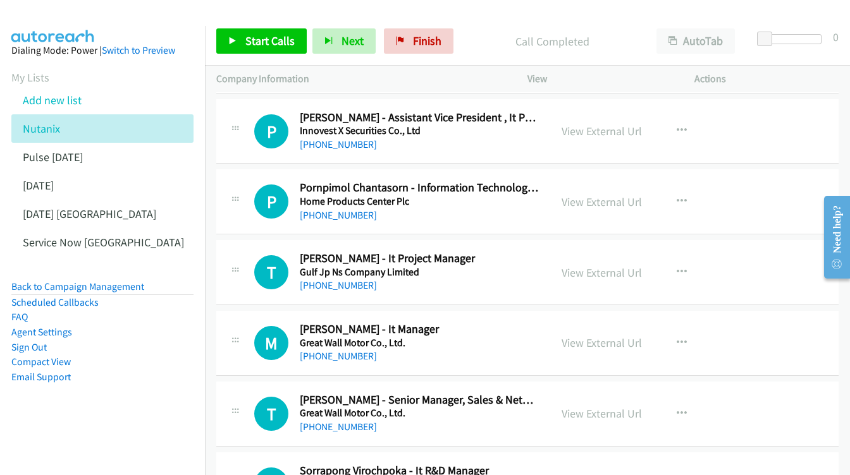
scroll to position [2968, 0]
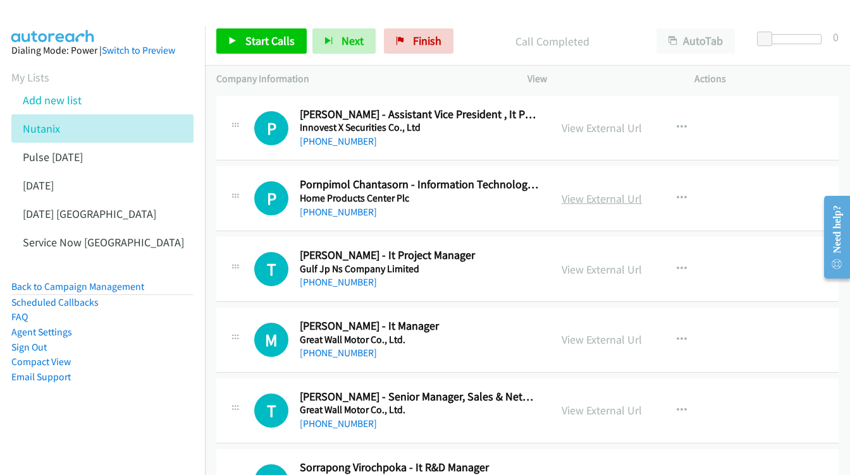
click at [580, 192] on link "View External Url" at bounding box center [601, 199] width 80 height 15
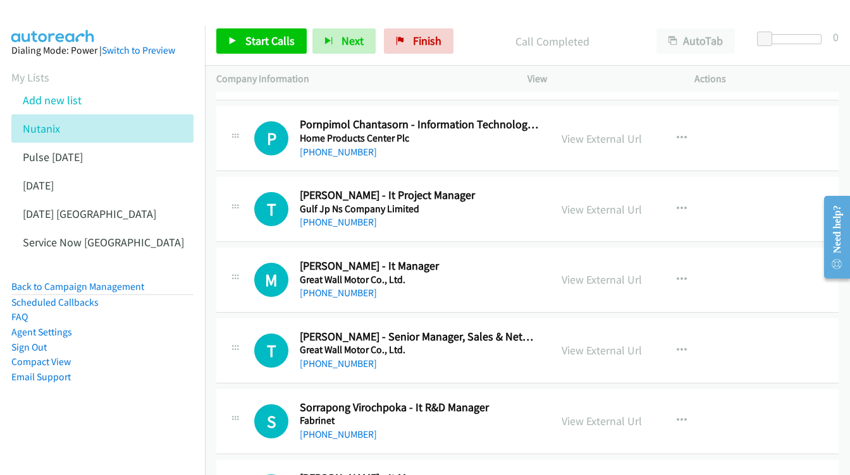
scroll to position [3046, 0]
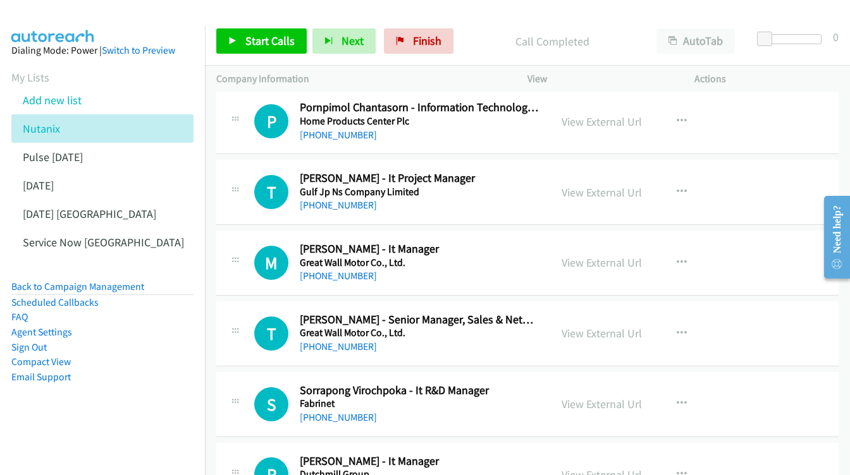
click at [567, 171] on div "View External Url View External Url Schedule/Manage Callback Start Calls Here R…" at bounding box center [639, 192] width 178 height 42
click at [573, 185] on link "View External Url" at bounding box center [601, 192] width 80 height 15
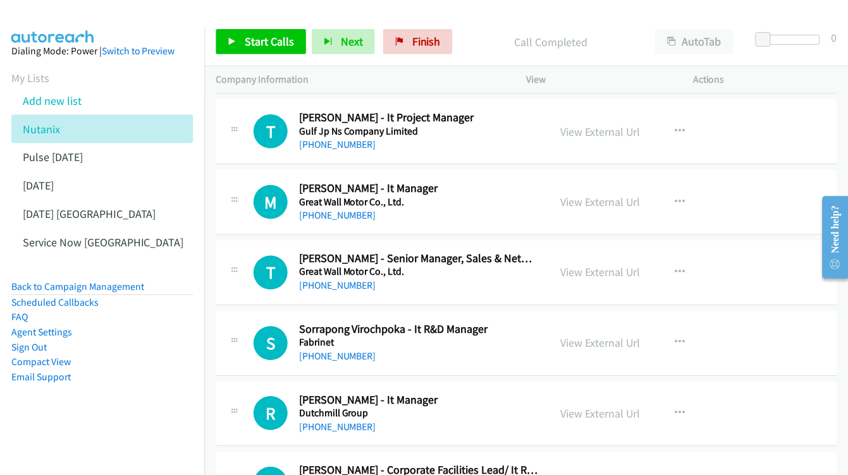
scroll to position [3119, 0]
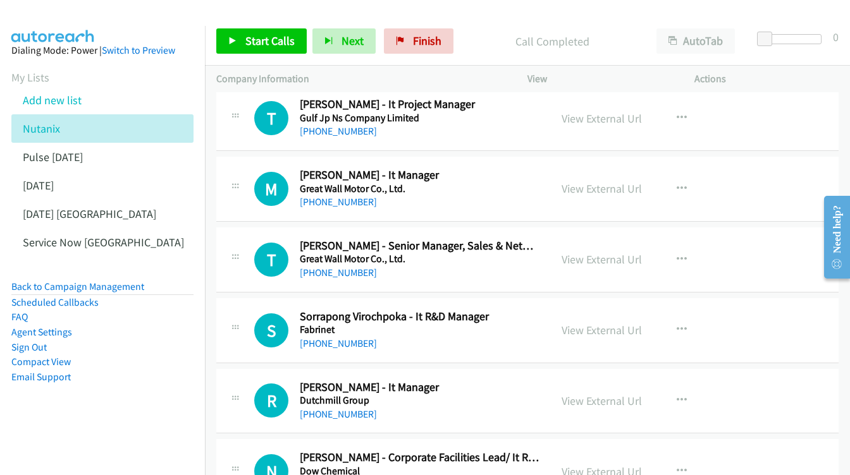
drag, startPoint x: 574, startPoint y: 126, endPoint x: 568, endPoint y: 129, distance: 7.1
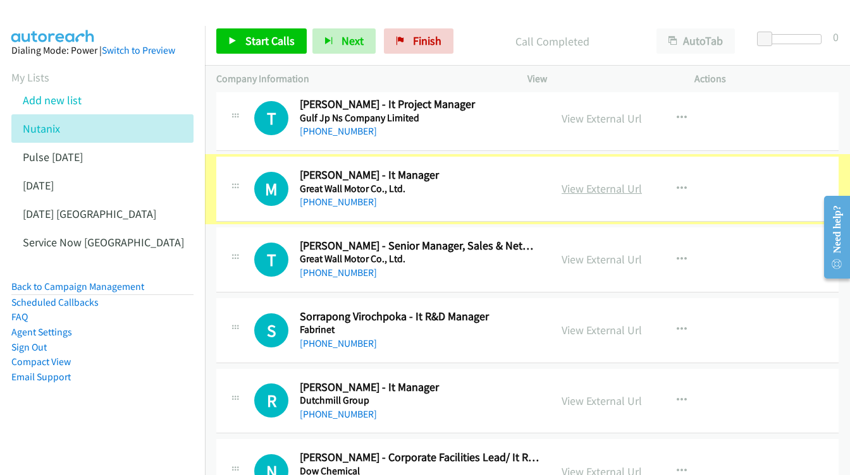
click at [561, 181] on link "View External Url" at bounding box center [601, 188] width 80 height 15
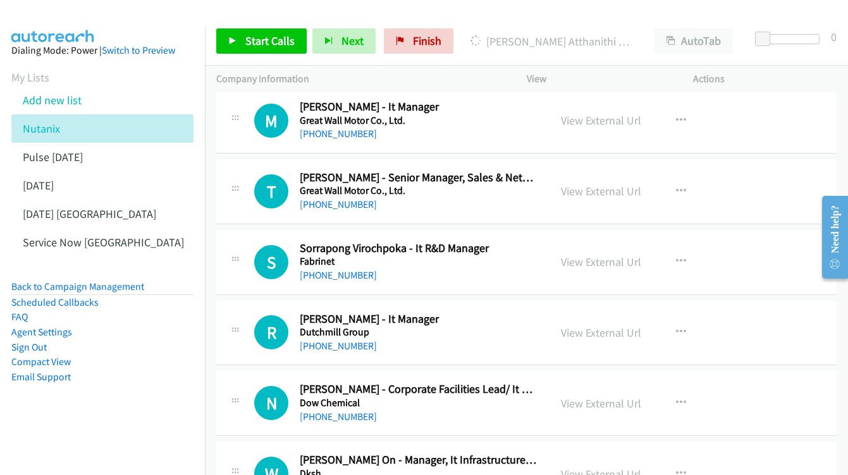
scroll to position [3192, 0]
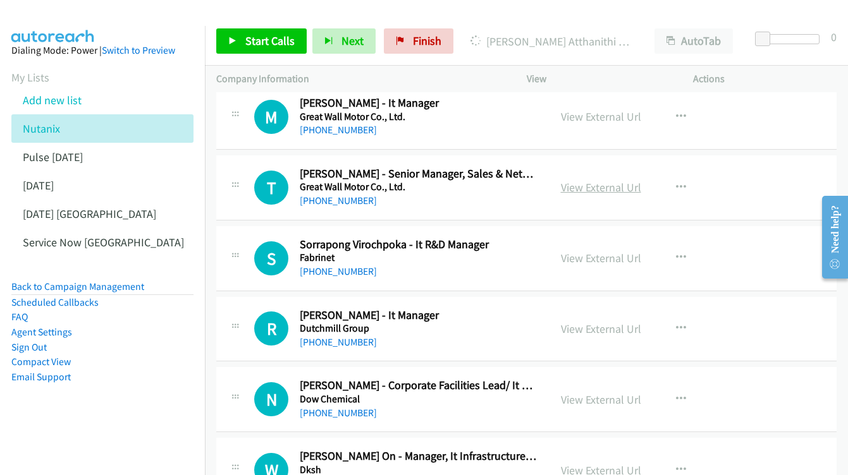
click at [589, 180] on link "View External Url" at bounding box center [601, 187] width 80 height 15
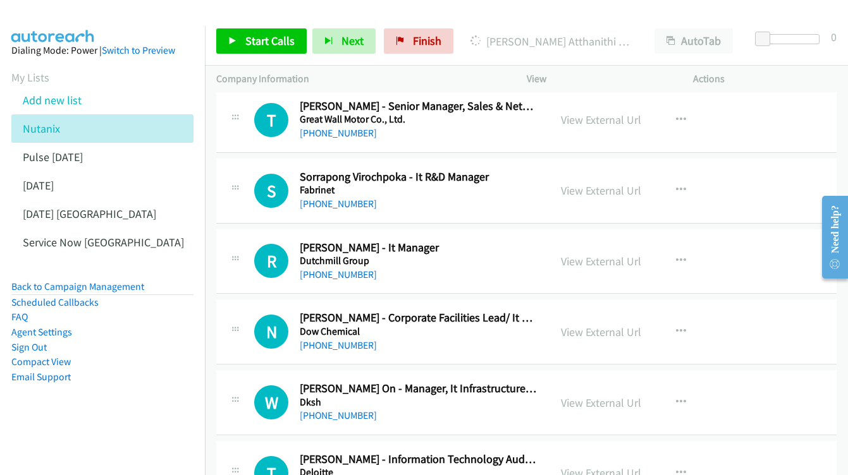
scroll to position [3260, 0]
click at [591, 183] on link "View External Url" at bounding box center [601, 190] width 80 height 15
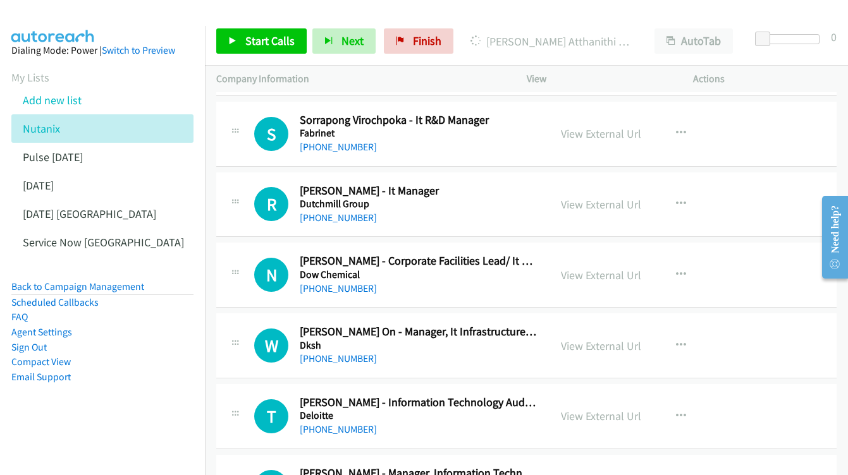
scroll to position [3317, 0]
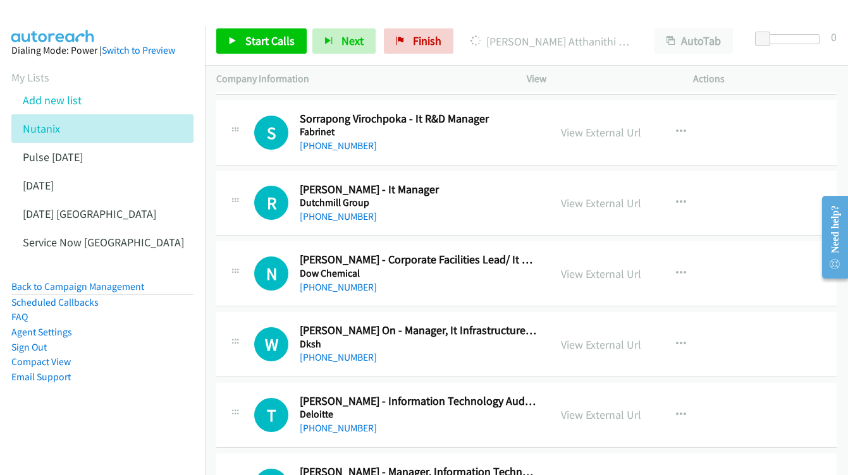
click at [580, 183] on div "View External Url View External Url Schedule/Manage Callback Start Calls Here R…" at bounding box center [638, 204] width 178 height 42
click at [582, 196] on link "View External Url" at bounding box center [601, 203] width 80 height 15
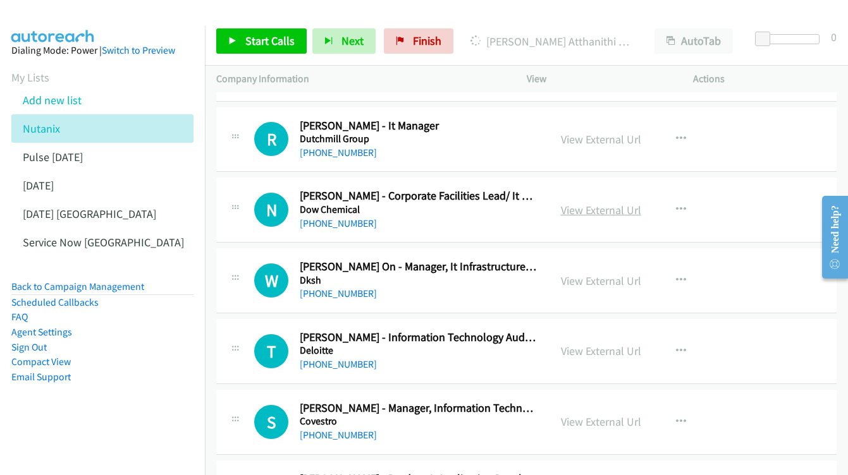
scroll to position [3383, 0]
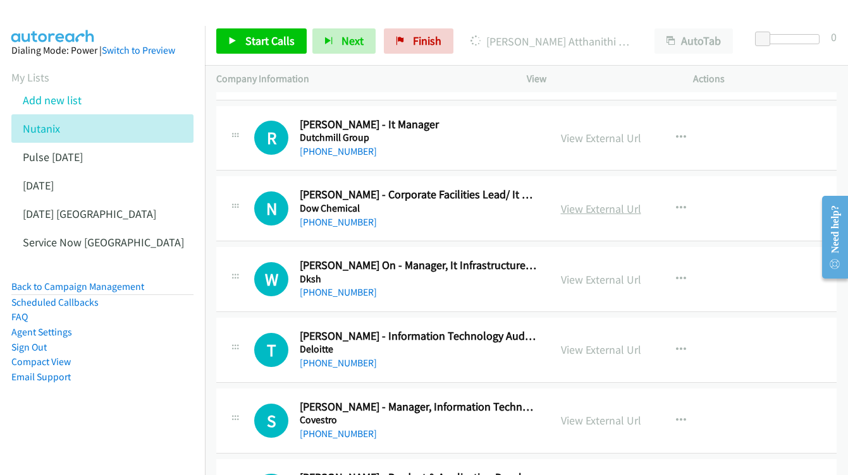
click at [599, 202] on link "View External Url" at bounding box center [601, 209] width 80 height 15
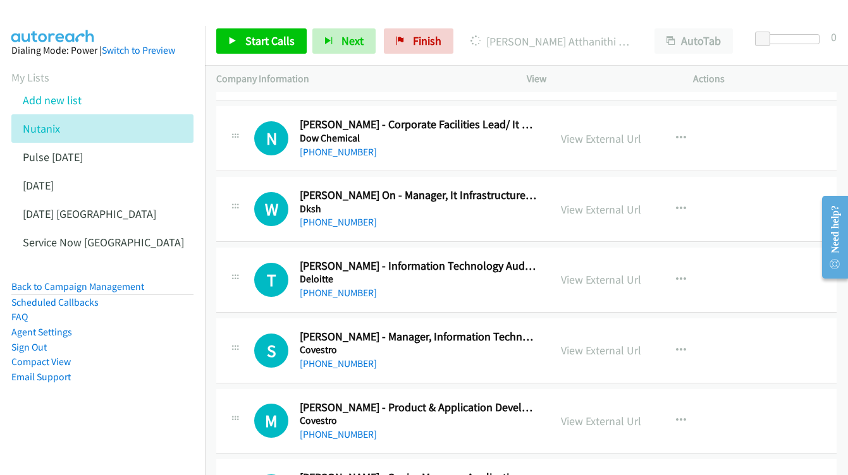
scroll to position [3453, 0]
click at [582, 202] on link "View External Url" at bounding box center [601, 209] width 80 height 15
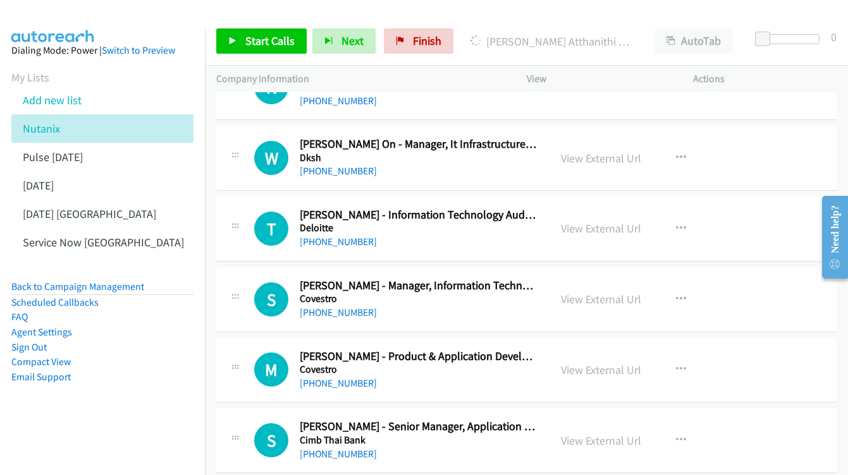
scroll to position [3515, 0]
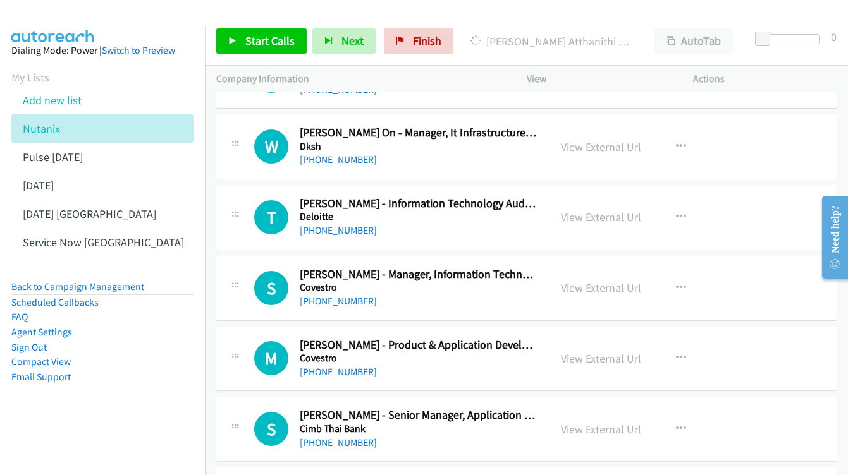
click at [606, 210] on link "View External Url" at bounding box center [601, 217] width 80 height 15
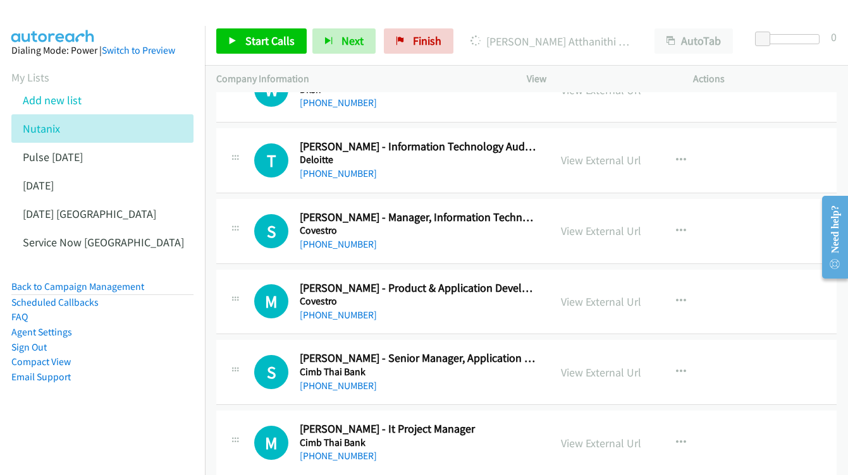
scroll to position [3573, 0]
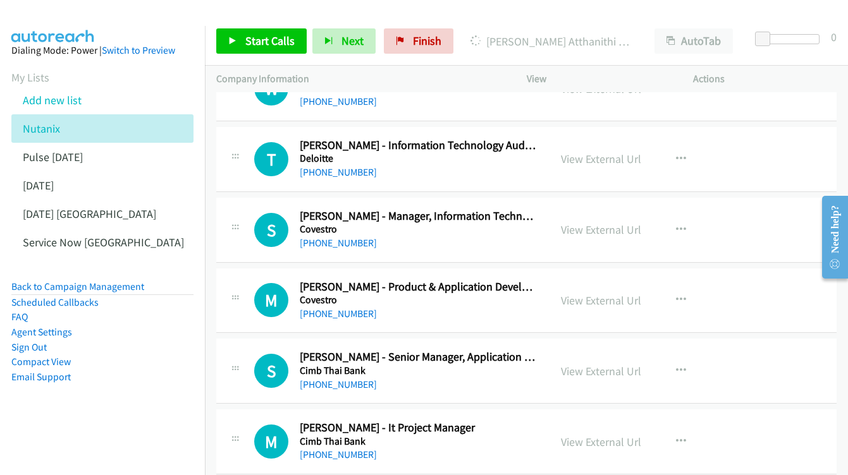
click at [584, 209] on div "View External Url View External Url Schedule/Manage Callback Start Calls Here R…" at bounding box center [638, 230] width 178 height 42
click at [594, 223] on link "View External Url" at bounding box center [601, 230] width 80 height 15
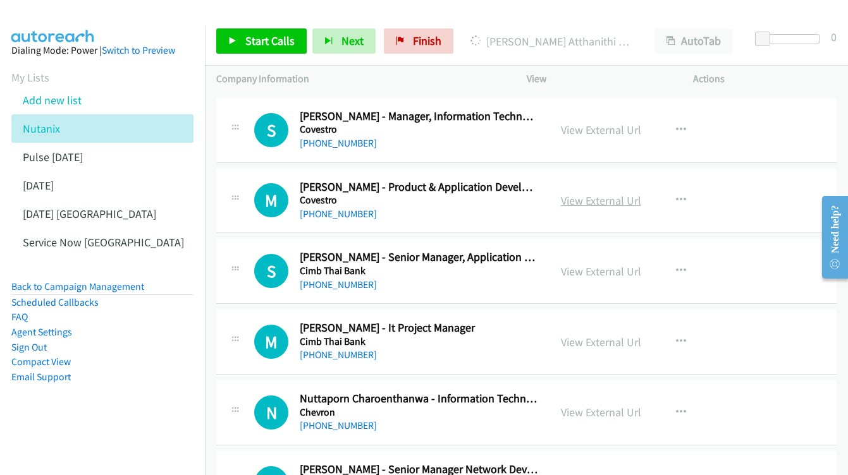
click at [586, 193] on link "View External Url" at bounding box center [601, 200] width 80 height 15
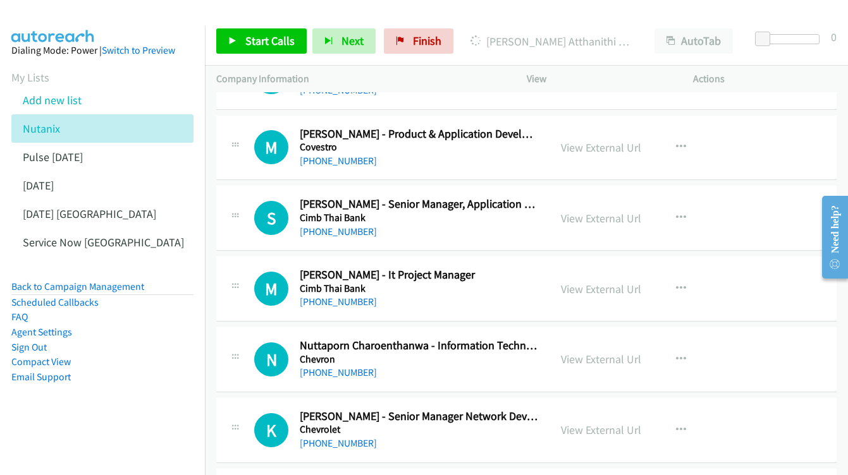
scroll to position [3740, 0]
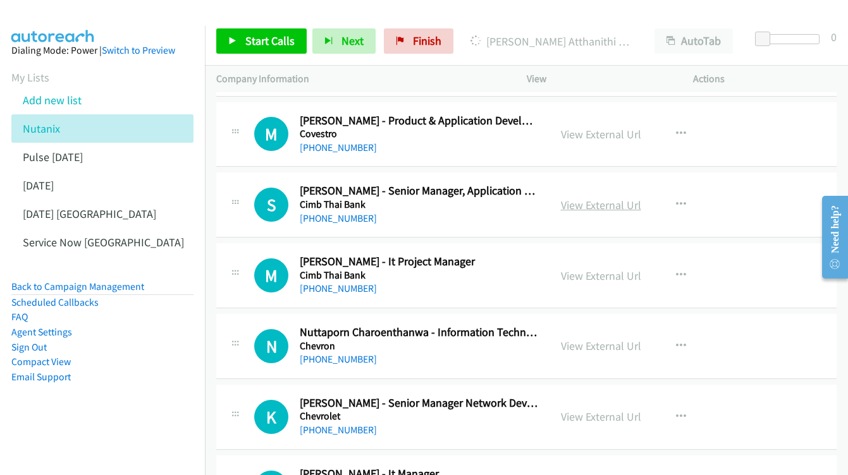
click at [595, 198] on link "View External Url" at bounding box center [601, 205] width 80 height 15
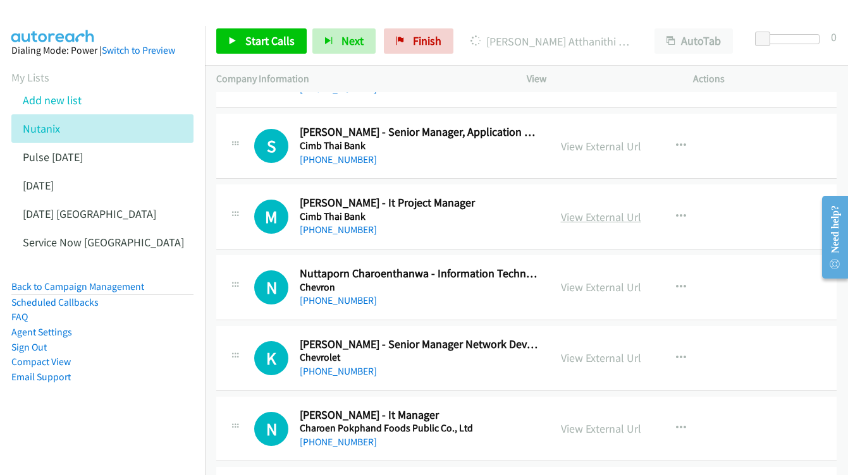
click at [583, 210] on link "View External Url" at bounding box center [601, 217] width 80 height 15
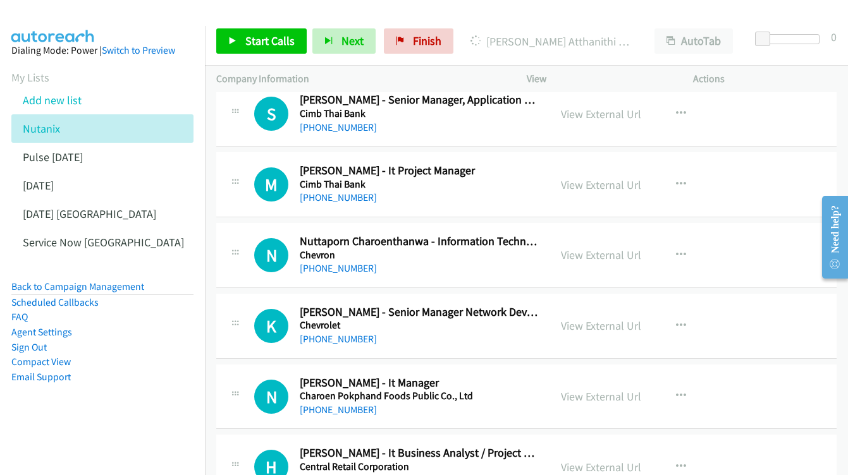
scroll to position [3843, 0]
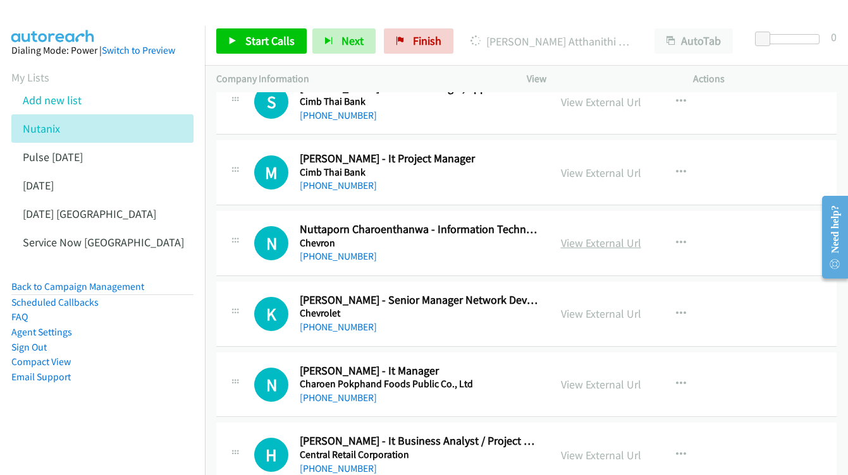
click at [619, 236] on link "View External Url" at bounding box center [601, 243] width 80 height 15
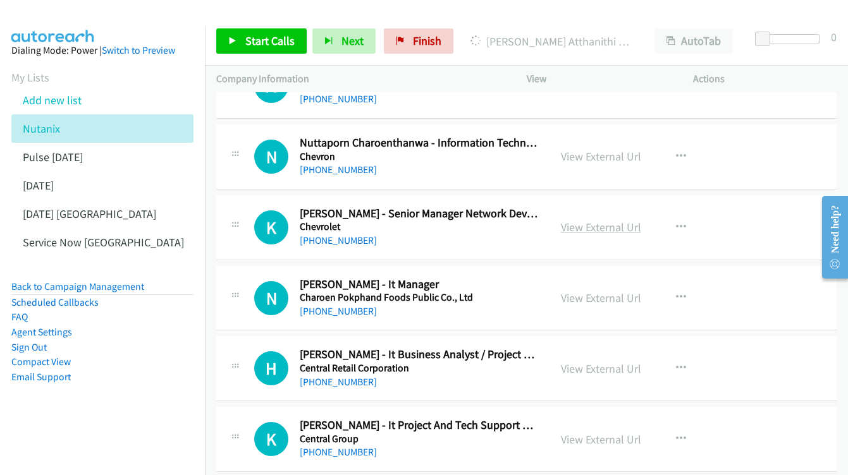
scroll to position [3944, 0]
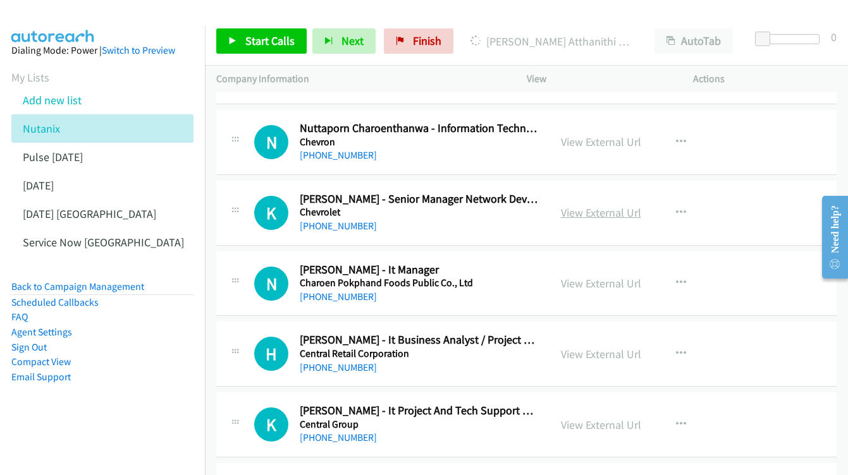
click at [590, 205] on link "View External Url" at bounding box center [601, 212] width 80 height 15
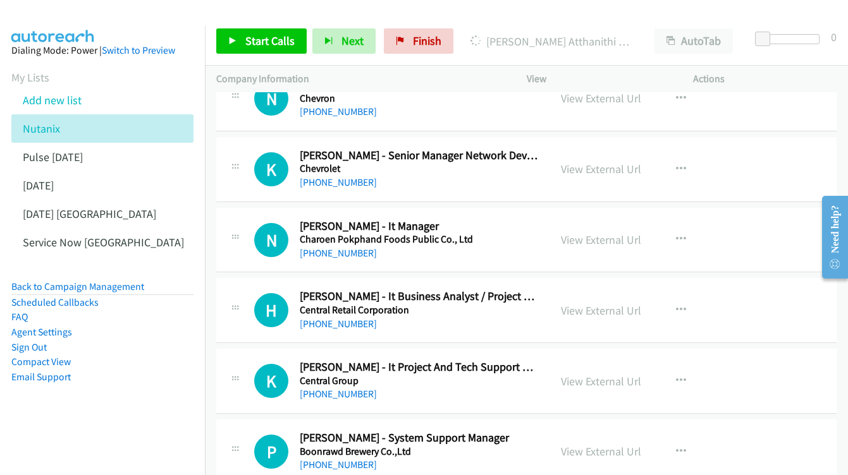
scroll to position [4008, 0]
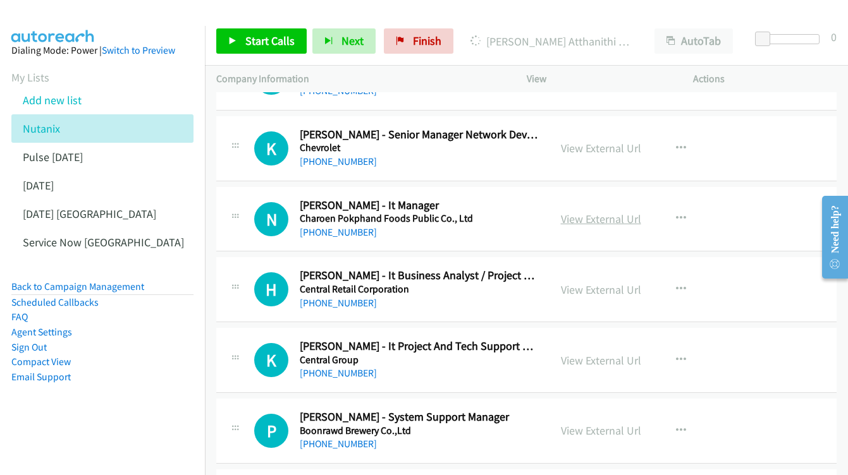
click at [598, 212] on link "View External Url" at bounding box center [601, 219] width 80 height 15
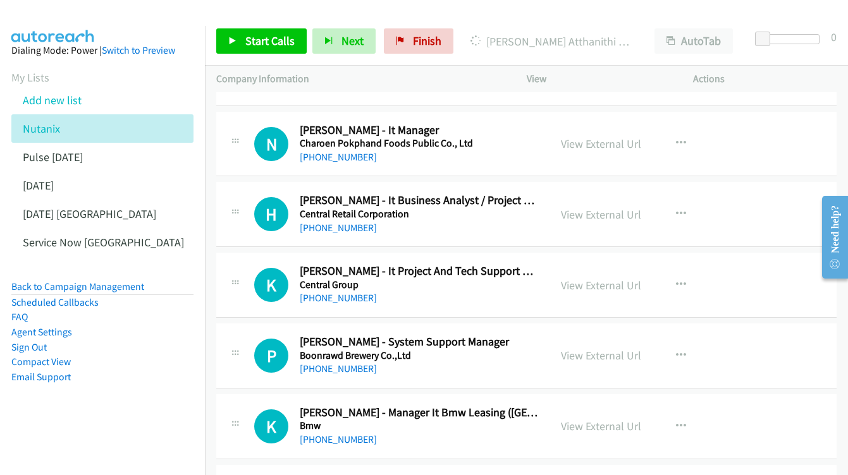
scroll to position [4084, 0]
click at [561, 193] on div "View External Url View External Url Schedule/Manage Callback Start Calls Here R…" at bounding box center [638, 214] width 178 height 42
click at [578, 207] on link "View External Url" at bounding box center [601, 214] width 80 height 15
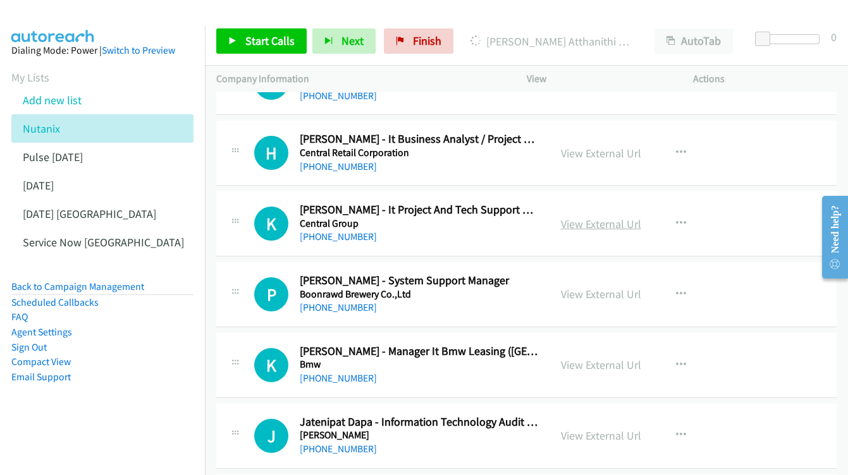
scroll to position [4154, 0]
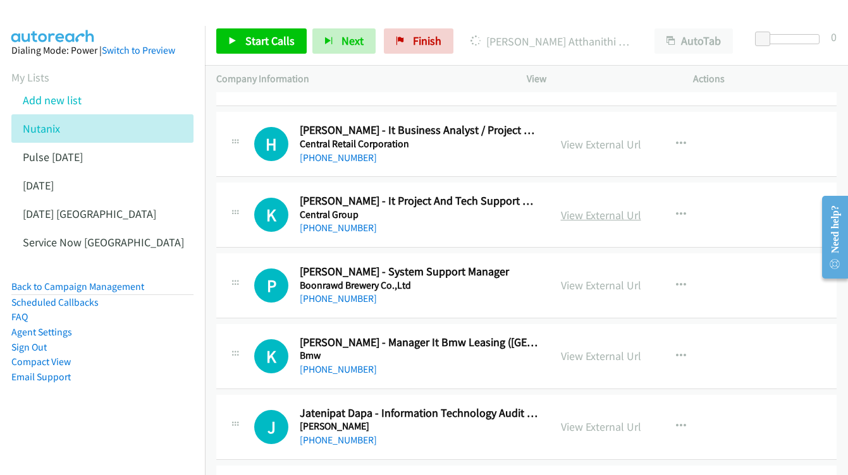
click at [592, 208] on link "View External Url" at bounding box center [601, 215] width 80 height 15
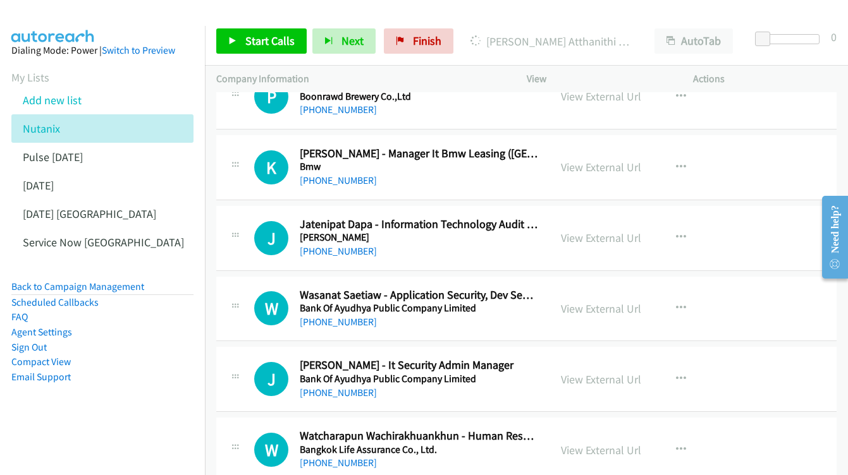
scroll to position [4348, 0]
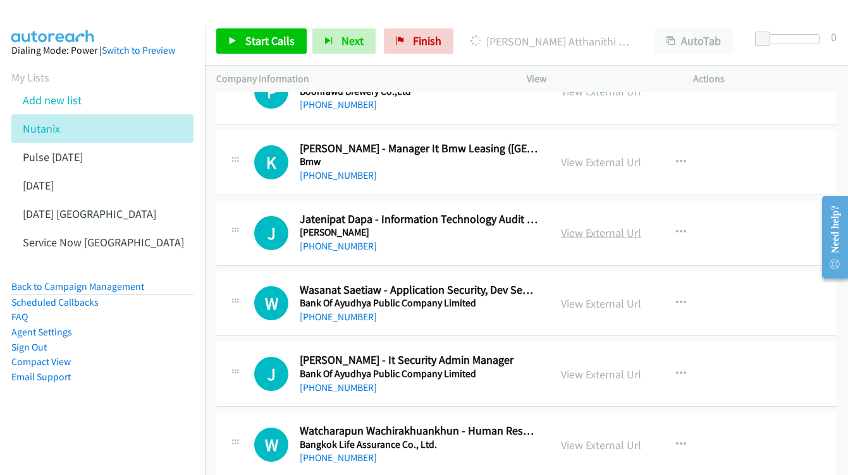
click at [588, 226] on link "View External Url" at bounding box center [601, 233] width 80 height 15
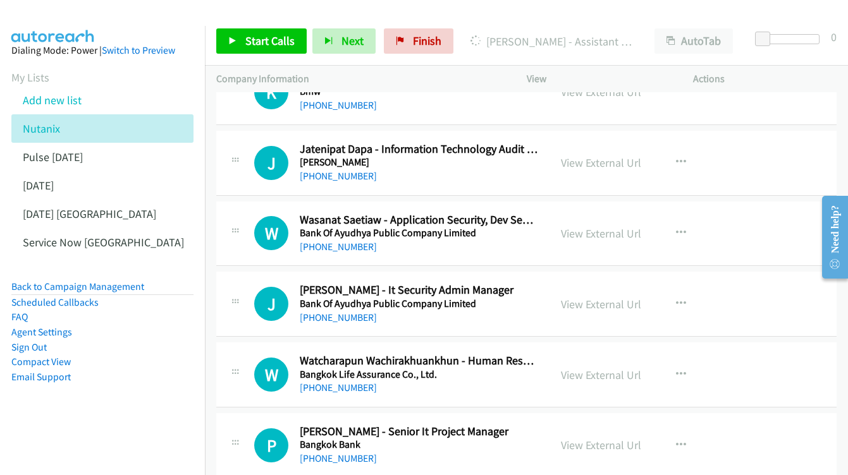
scroll to position [4437, 0]
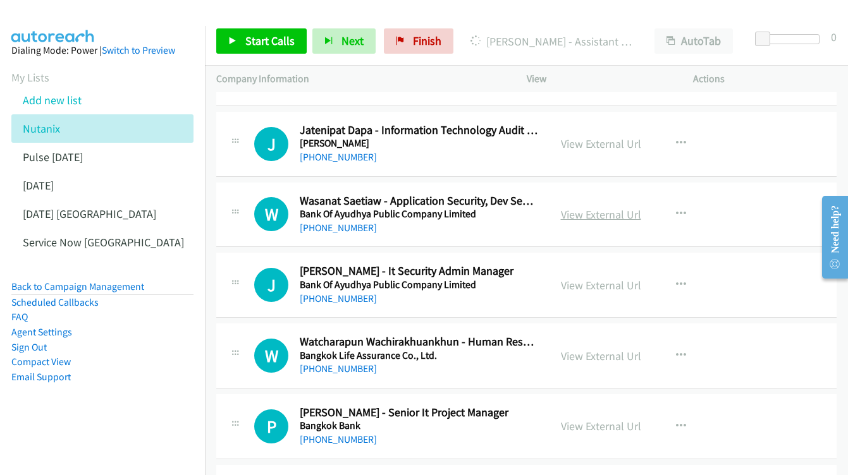
click at [621, 207] on link "View External Url" at bounding box center [601, 214] width 80 height 15
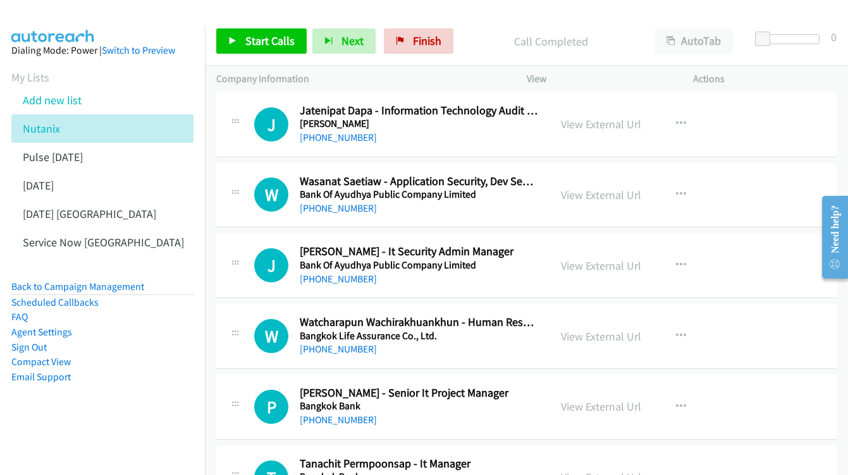
scroll to position [4477, 0]
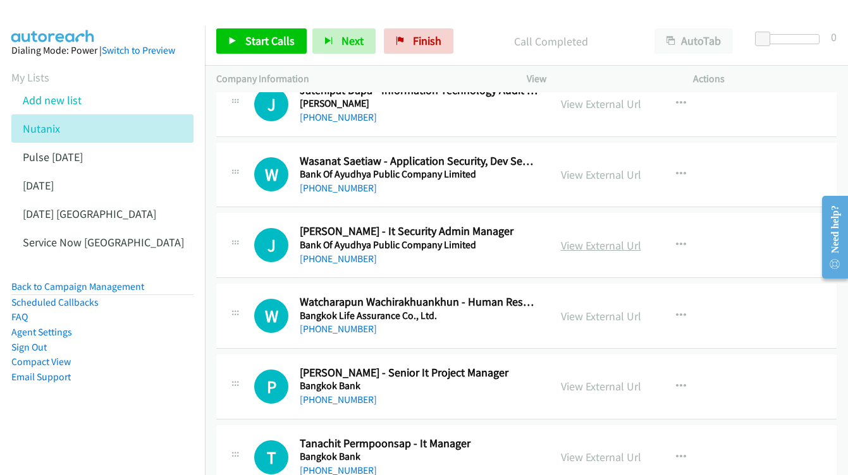
click at [597, 238] on link "View External Url" at bounding box center [601, 245] width 80 height 15
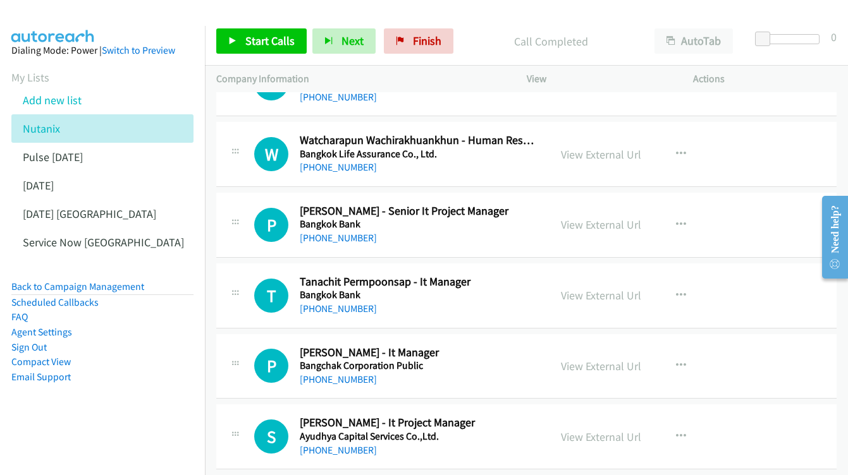
scroll to position [4646, 0]
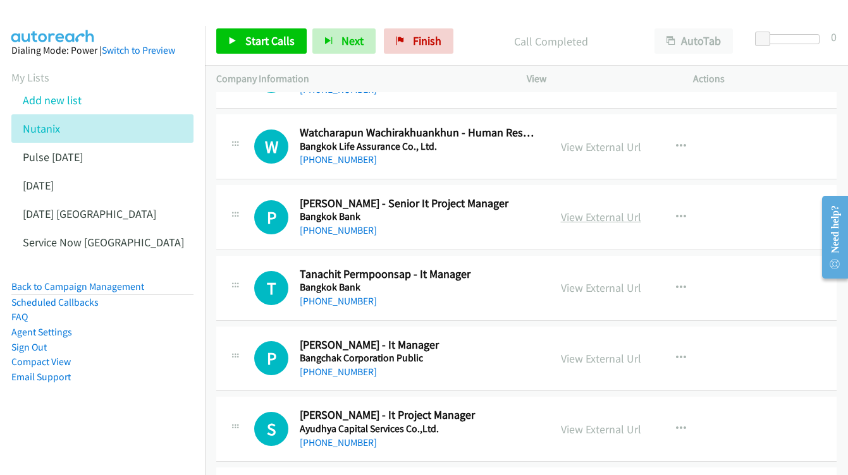
click at [577, 210] on link "View External Url" at bounding box center [601, 217] width 80 height 15
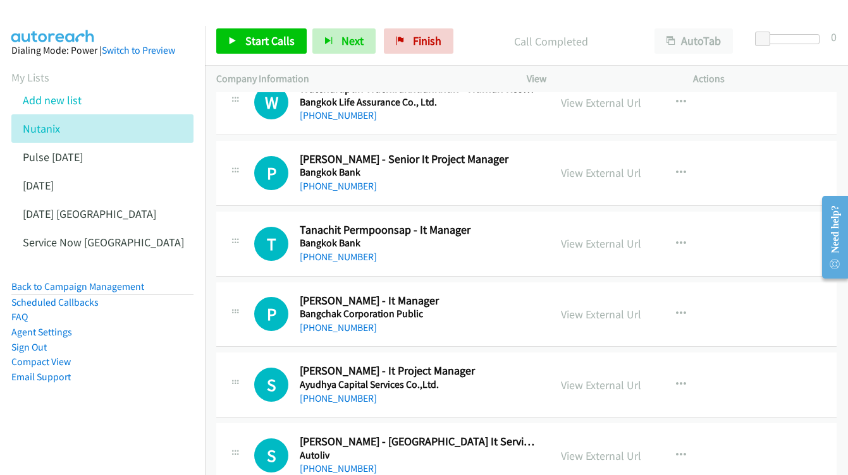
scroll to position [4693, 0]
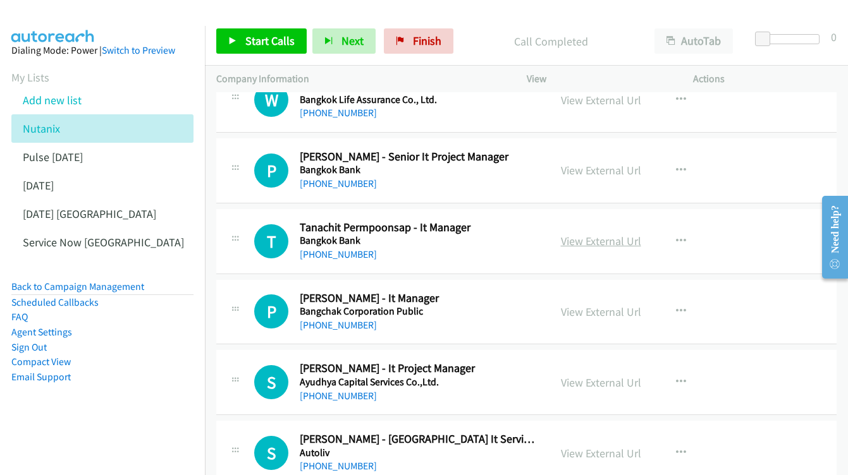
click at [561, 234] on link "View External Url" at bounding box center [601, 241] width 80 height 15
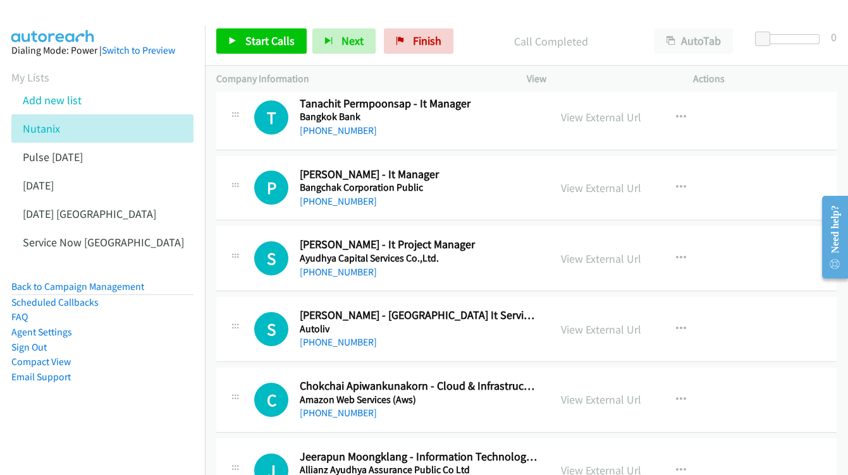
scroll to position [4801, 0]
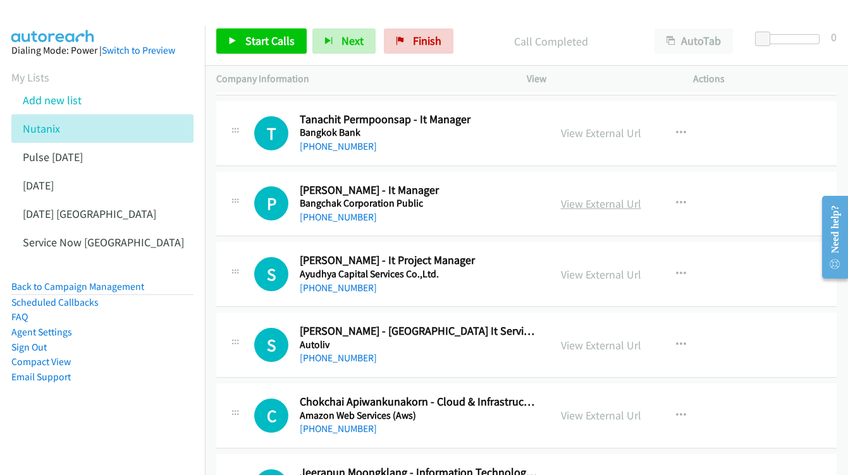
click at [590, 197] on link "View External Url" at bounding box center [601, 204] width 80 height 15
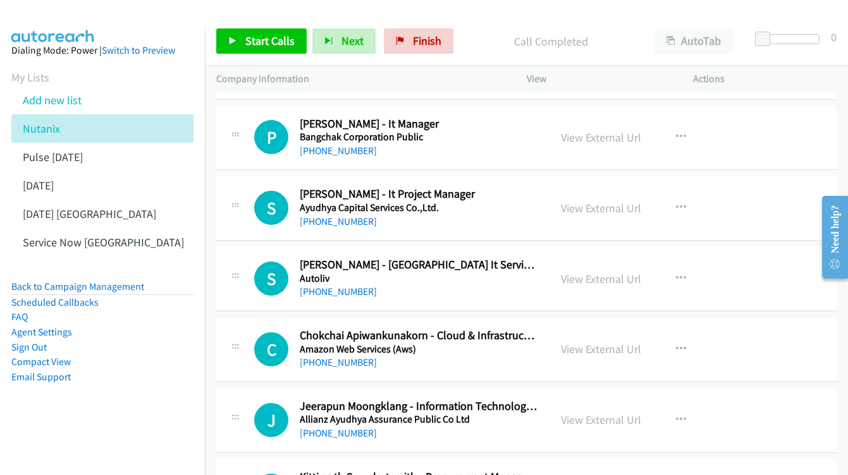
scroll to position [4865, 0]
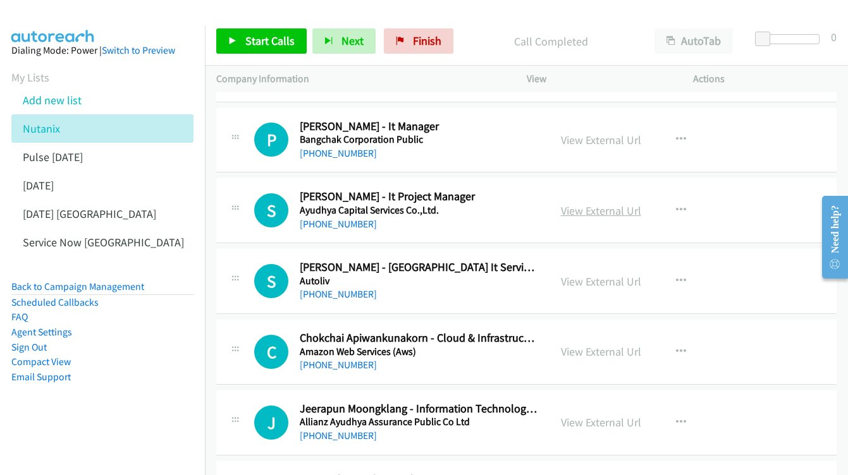
click at [601, 204] on link "View External Url" at bounding box center [601, 211] width 80 height 15
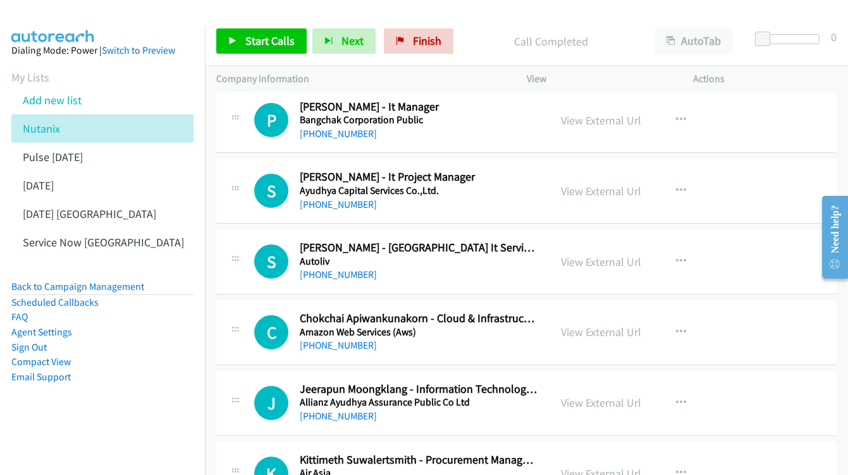
scroll to position [4909, 0]
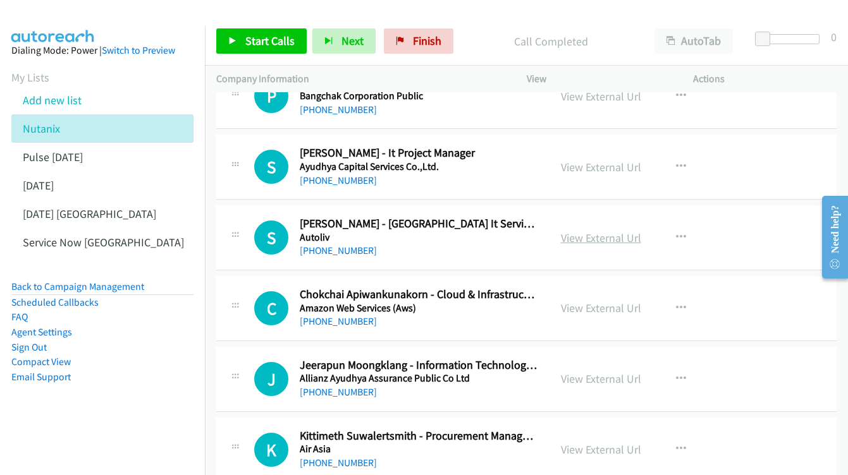
click at [600, 231] on link "View External Url" at bounding box center [601, 238] width 80 height 15
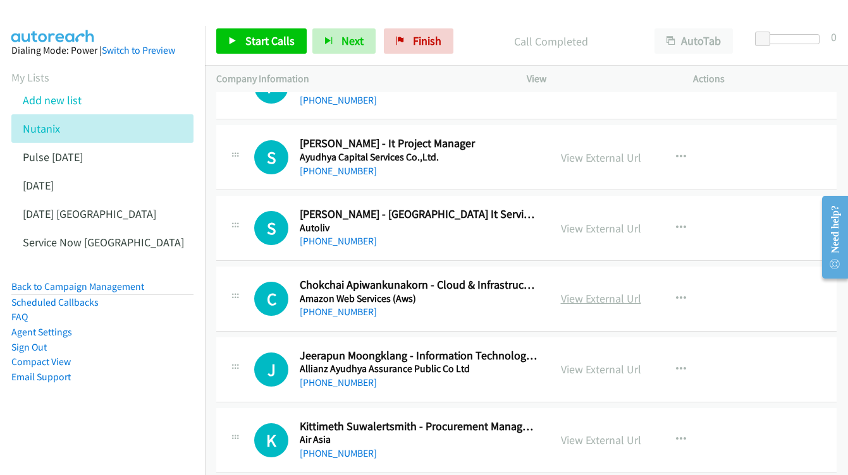
click at [565, 291] on link "View External Url" at bounding box center [601, 298] width 80 height 15
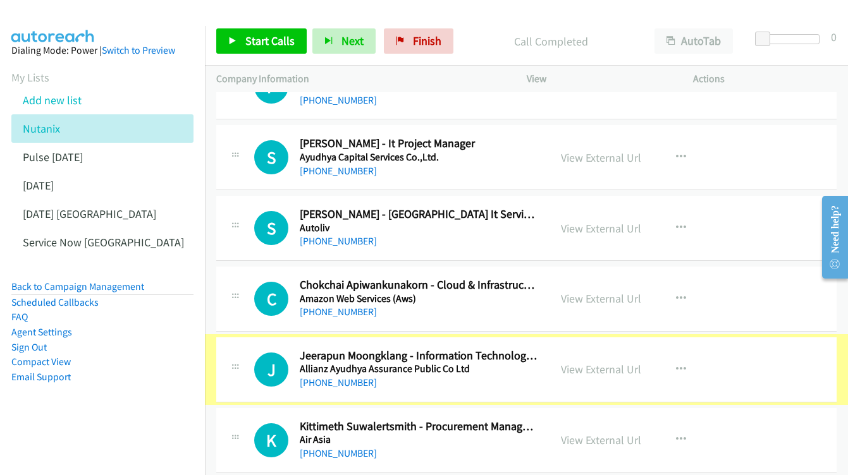
scroll to position [4849, 0]
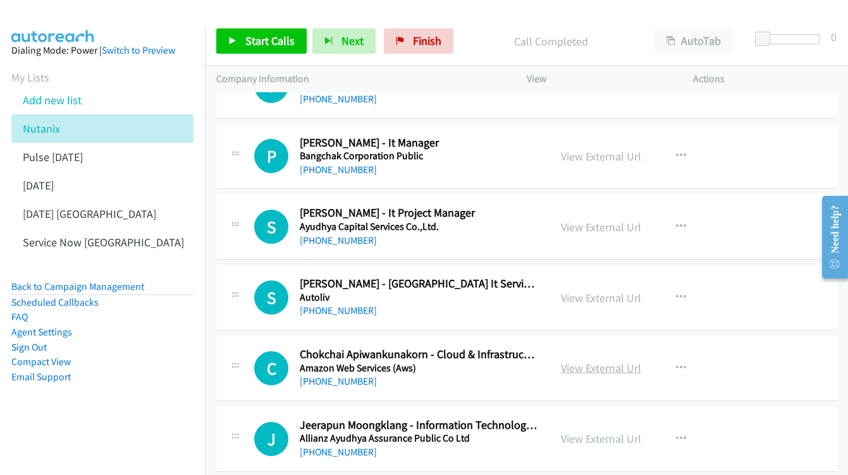
click at [616, 361] on link "View External Url" at bounding box center [601, 368] width 80 height 15
click at [595, 432] on link "View External Url" at bounding box center [601, 439] width 80 height 15
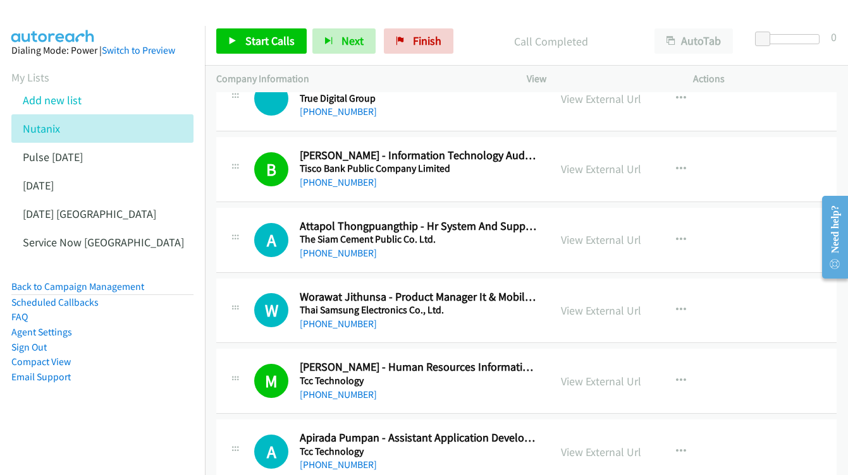
scroll to position [0, 0]
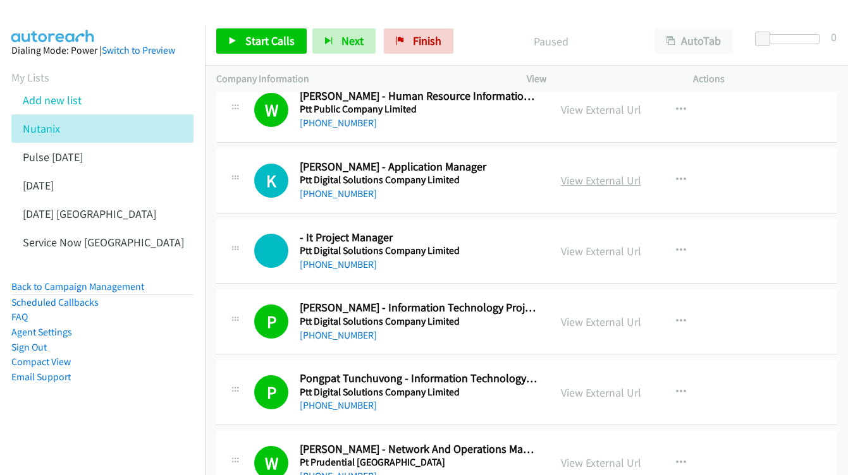
click at [594, 173] on link "View External Url" at bounding box center [601, 180] width 80 height 15
click at [602, 244] on link "View External Url" at bounding box center [601, 251] width 80 height 15
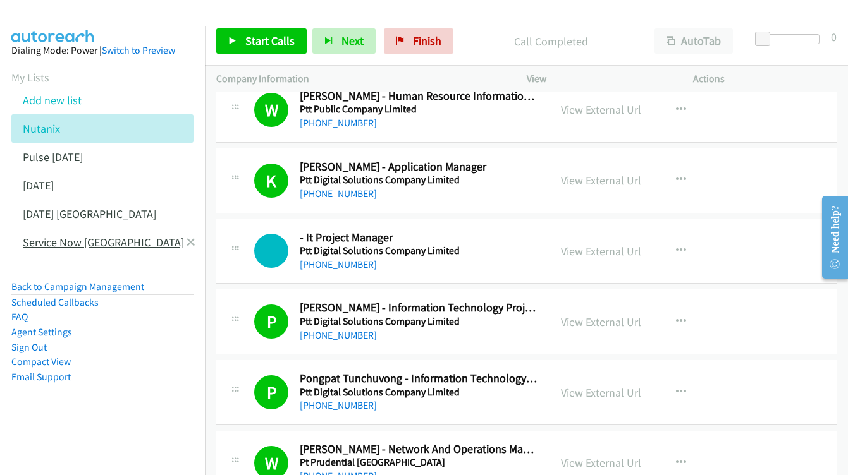
click at [46, 243] on link "Service Now [GEOGRAPHIC_DATA]" at bounding box center [103, 242] width 161 height 15
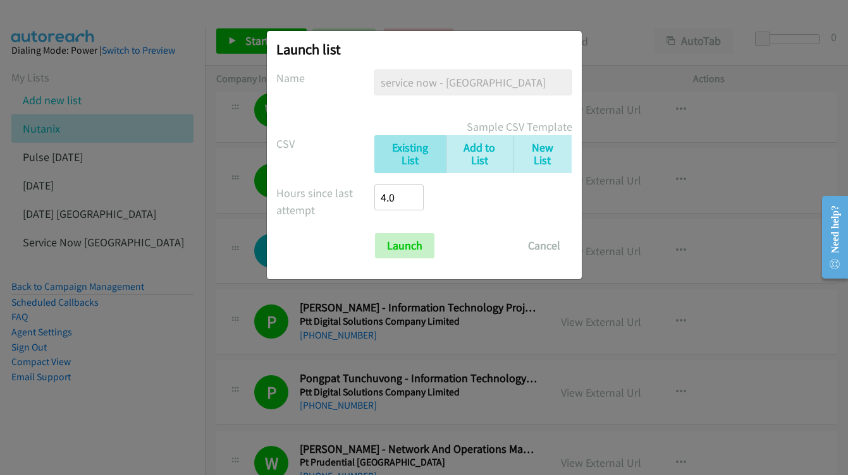
click at [541, 243] on button "Cancel" at bounding box center [544, 245] width 56 height 25
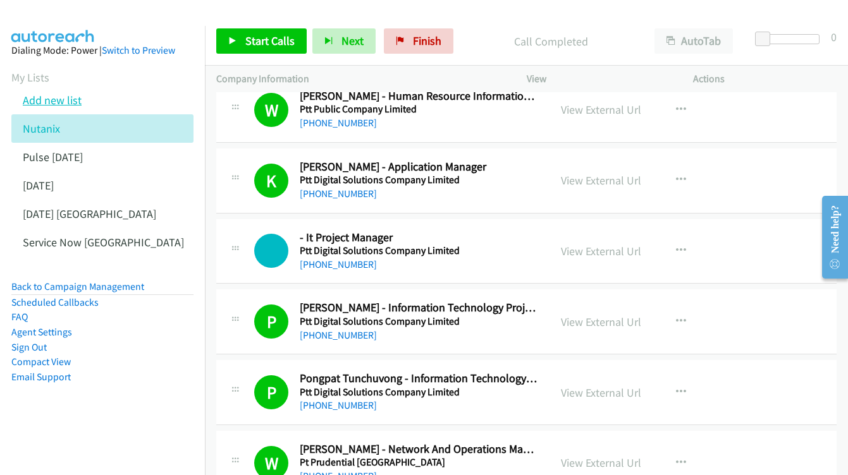
click at [62, 98] on link "Add new list" at bounding box center [52, 100] width 59 height 15
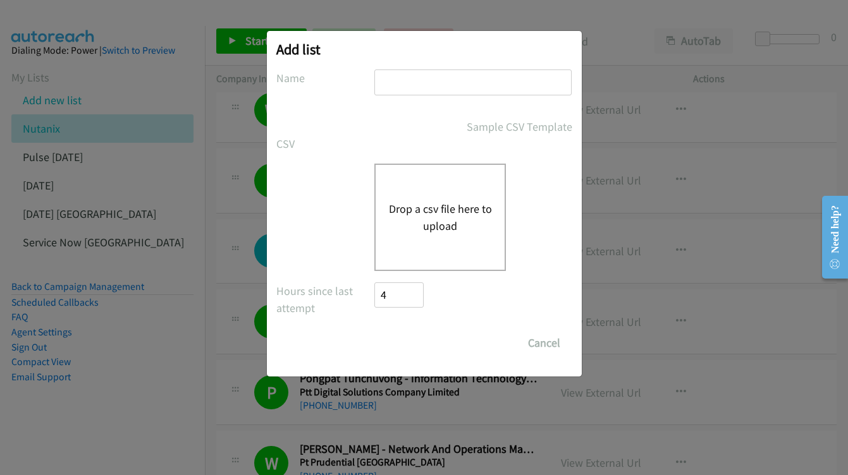
click at [405, 81] on input "text" at bounding box center [472, 83] width 197 height 26
type input "last"
click at [435, 224] on button "Drop a csv file here to upload" at bounding box center [440, 217] width 104 height 34
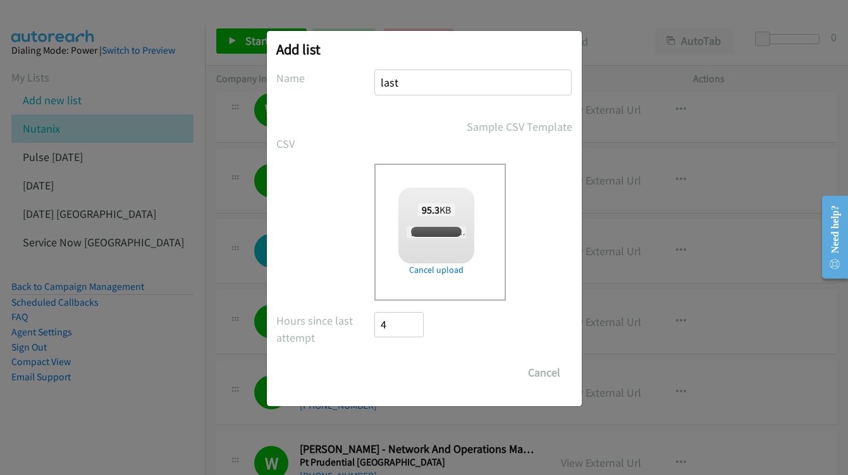
checkbox input "true"
click at [412, 378] on input "Save List" at bounding box center [408, 372] width 66 height 25
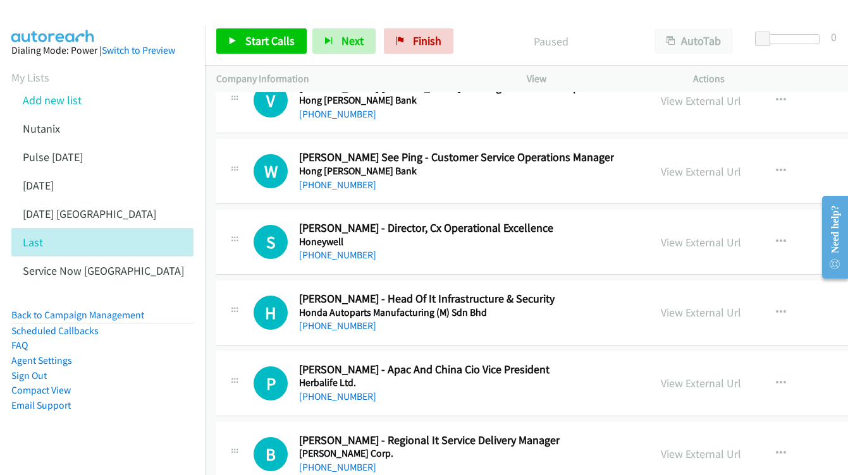
scroll to position [21125, 1]
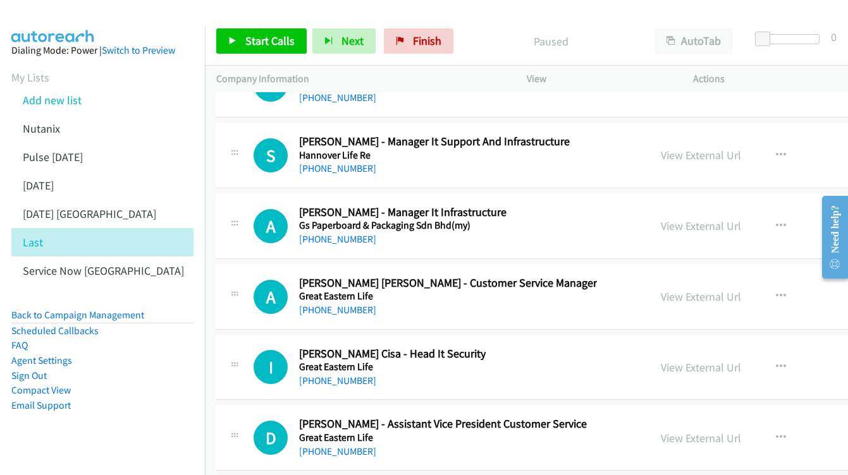
scroll to position [21305, 1]
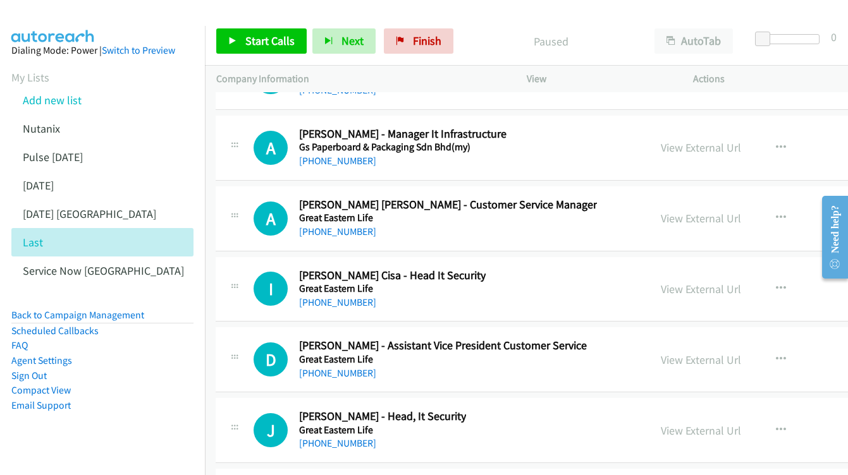
scroll to position [21400, 1]
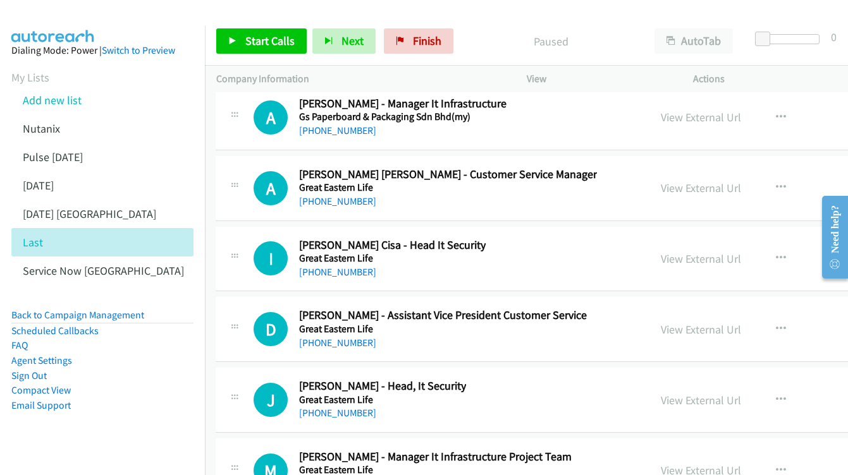
click at [687, 463] on link "View External Url" at bounding box center [701, 470] width 80 height 15
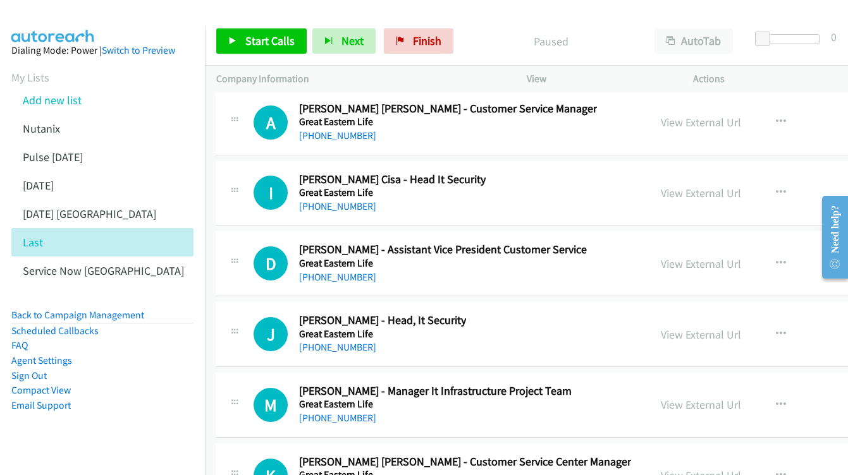
scroll to position [21463, 1]
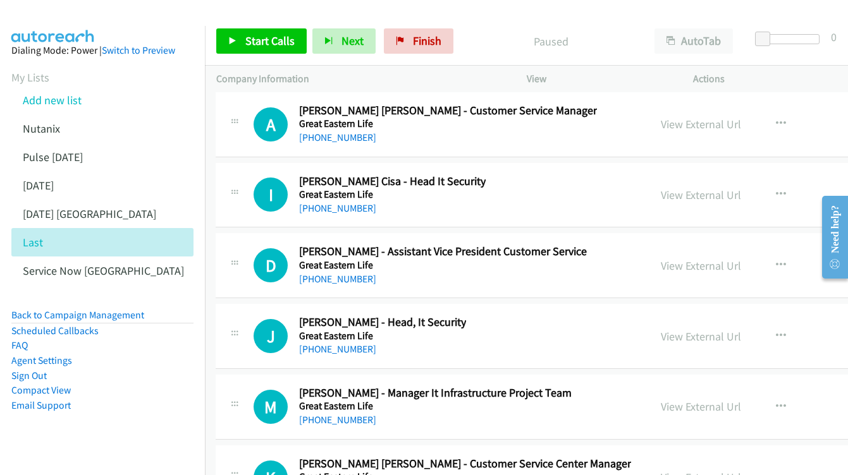
click at [675, 470] on link "View External Url" at bounding box center [701, 477] width 80 height 15
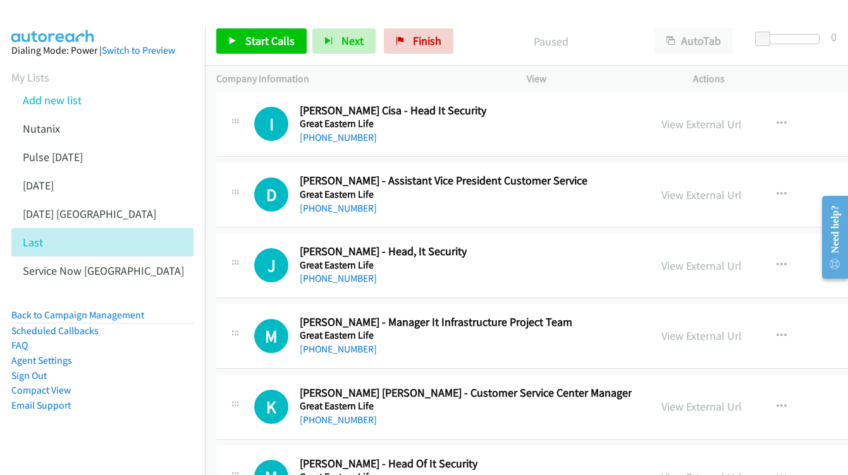
scroll to position [21527, 0]
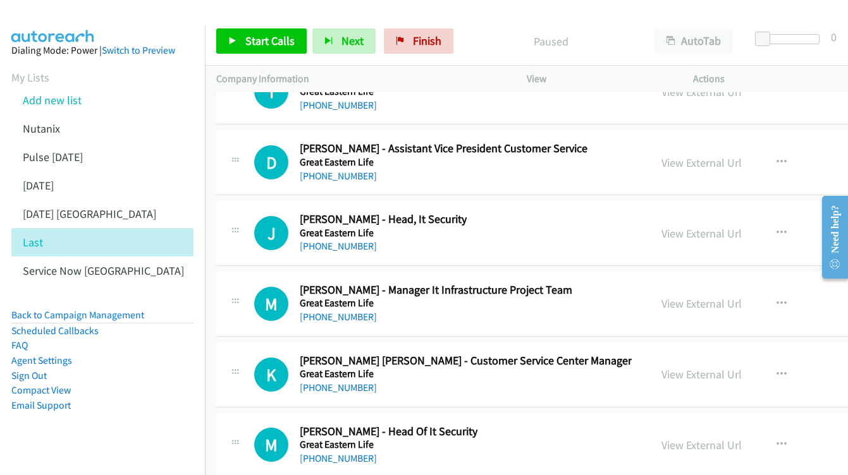
scroll to position [21571, 0]
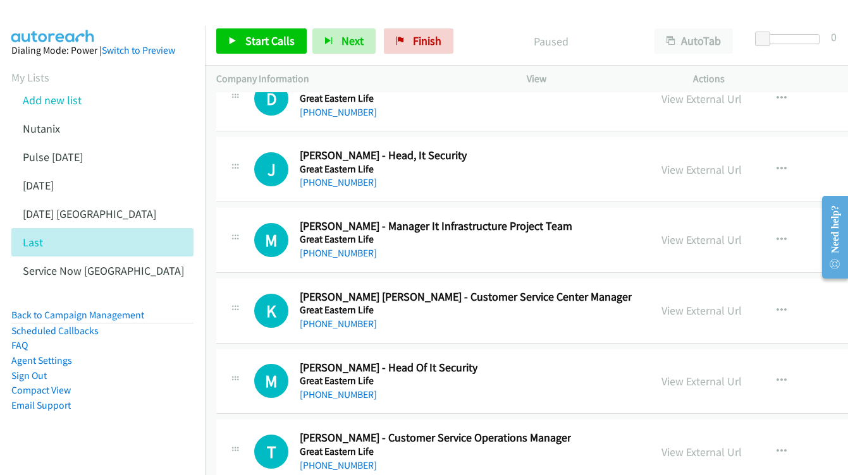
scroll to position [21631, 0]
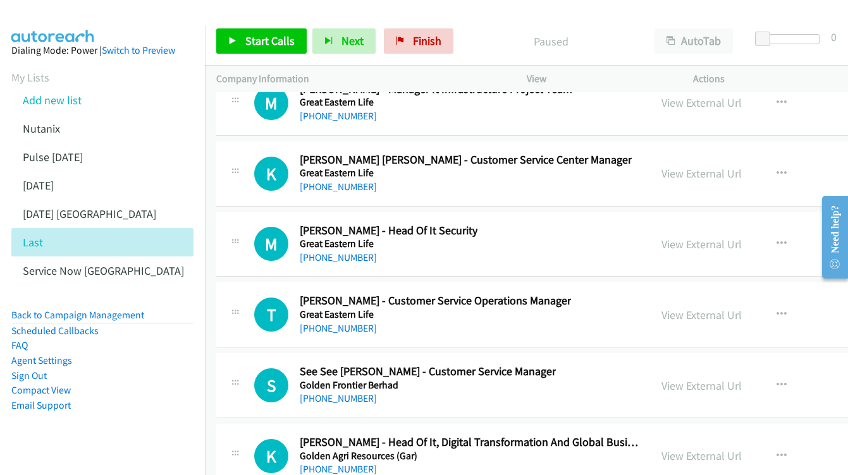
scroll to position [21780, 0]
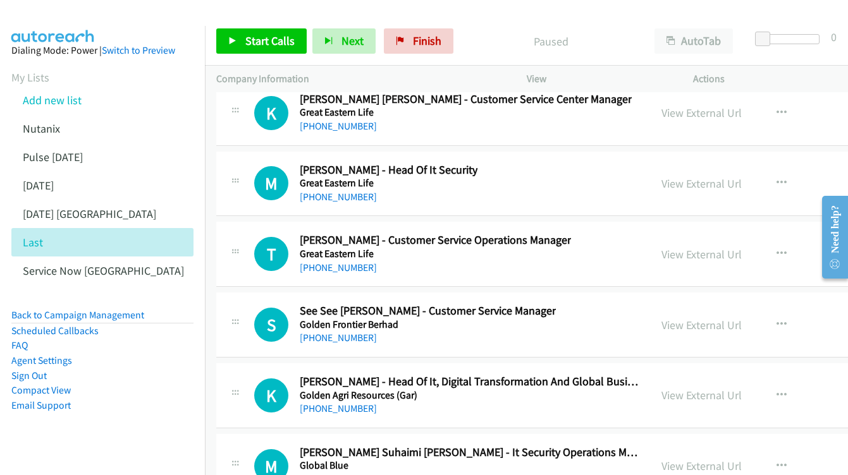
scroll to position [21841, 0]
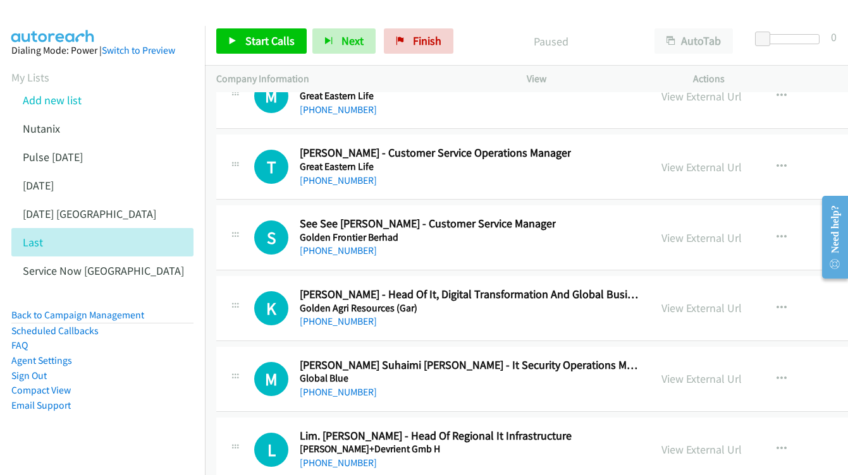
scroll to position [21921, 0]
